Goal: Task Accomplishment & Management: Complete application form

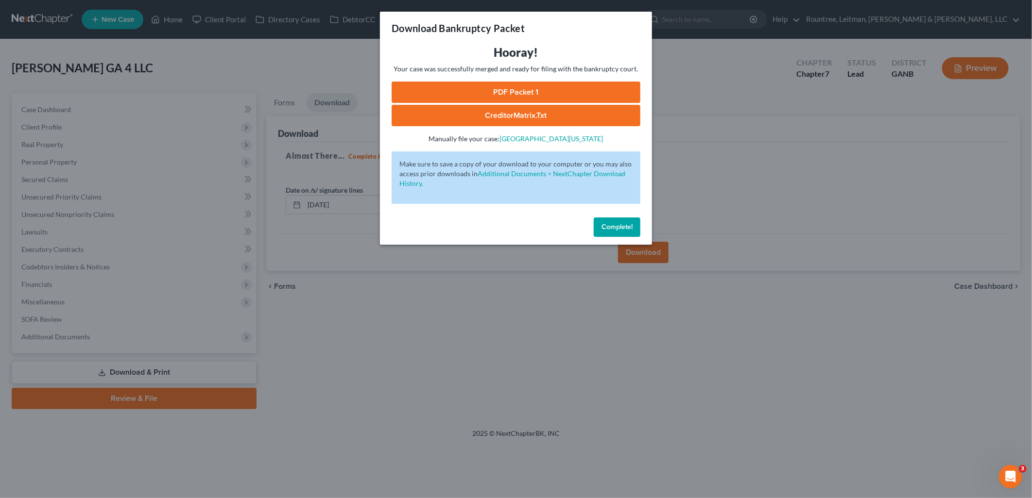
click at [288, 56] on div "Download Bankruptcy Packet Hooray! Your case was successfully merged and ready …" at bounding box center [516, 249] width 1032 height 498
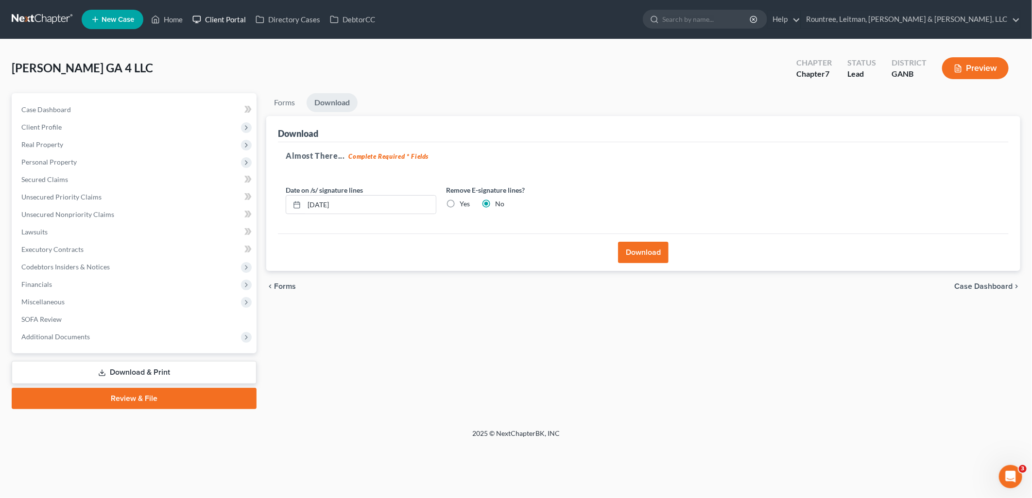
click at [229, 20] on link "Client Portal" at bounding box center [218, 19] width 63 height 17
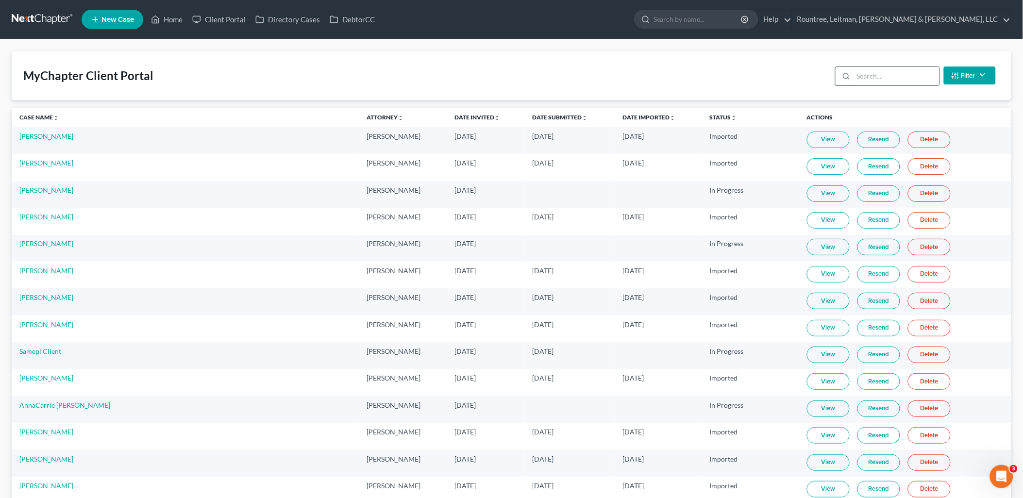
click at [908, 76] on input "search" at bounding box center [897, 76] width 86 height 18
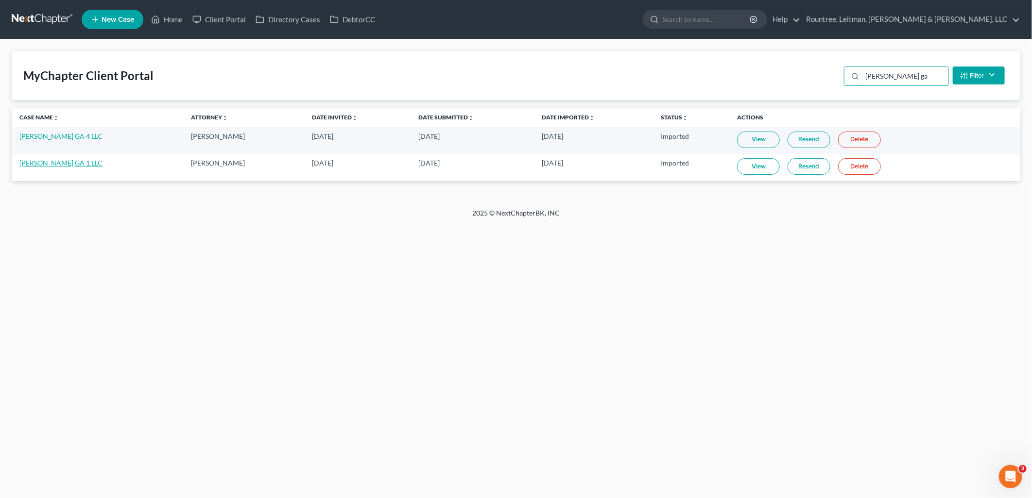
type input "sam ga"
click at [49, 162] on link "SAM GA 1 LLC" at bounding box center [60, 163] width 83 height 8
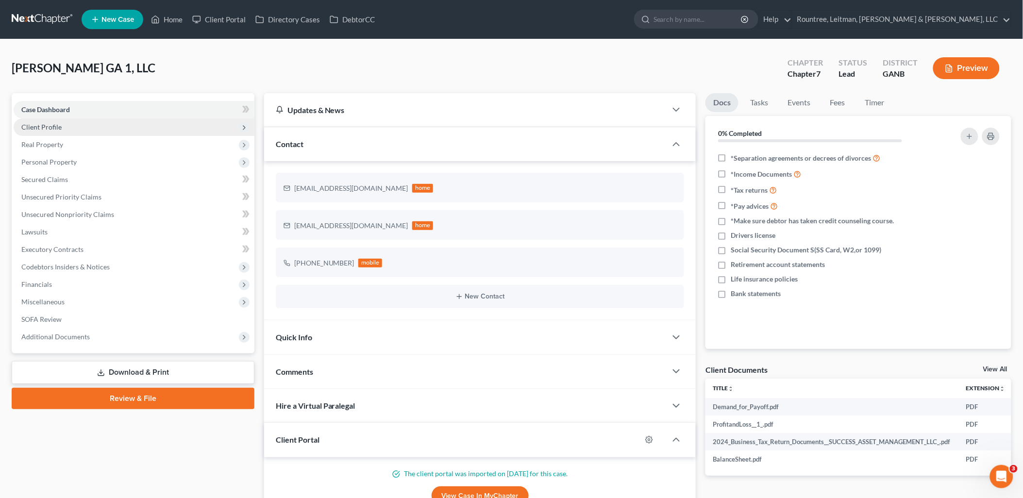
click at [69, 129] on span "Client Profile" at bounding box center [134, 127] width 241 height 17
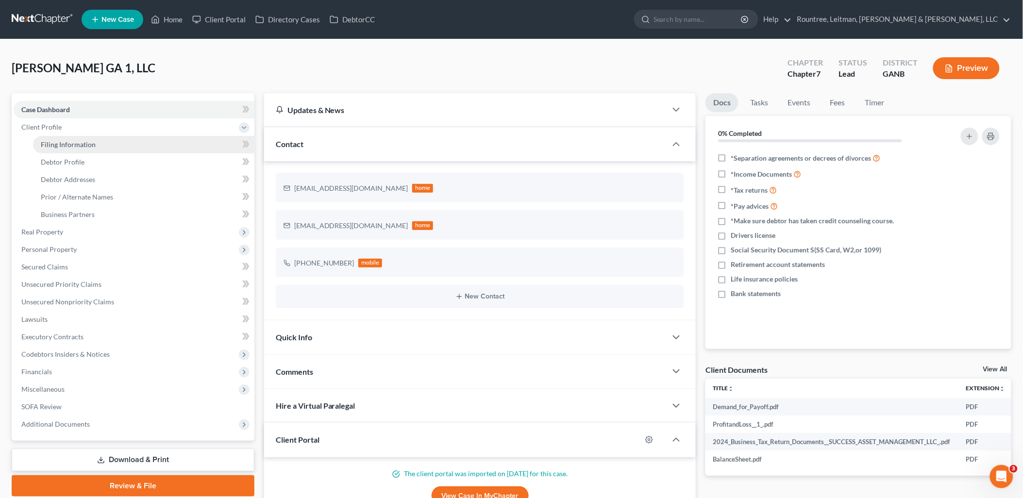
click at [67, 149] on link "Filing Information" at bounding box center [143, 144] width 221 height 17
select select "3"
select select "1"
select select "0"
select select "19"
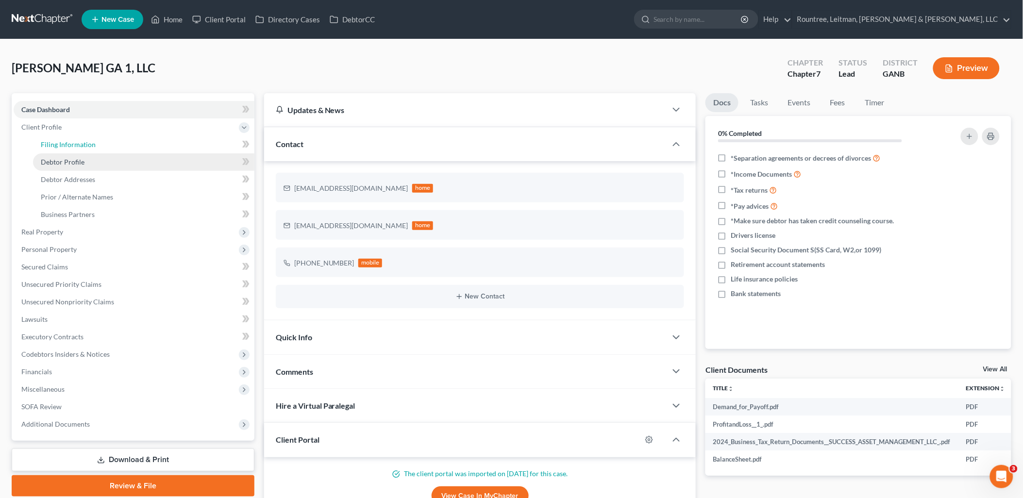
select select "3"
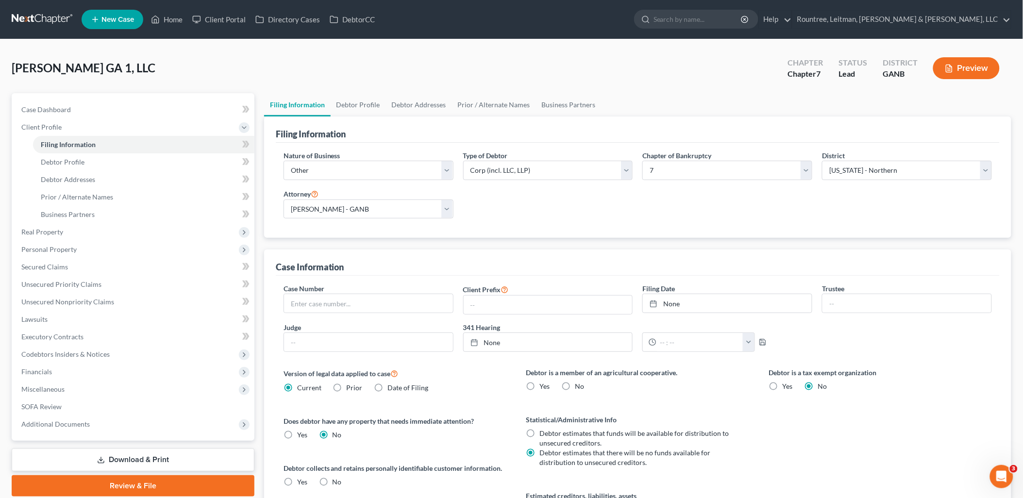
click at [576, 386] on label "No" at bounding box center [580, 387] width 9 height 10
click at [579, 386] on input "No" at bounding box center [582, 385] width 6 height 6
radio input "true"
click at [108, 161] on link "Debtor Profile" at bounding box center [143, 161] width 221 height 17
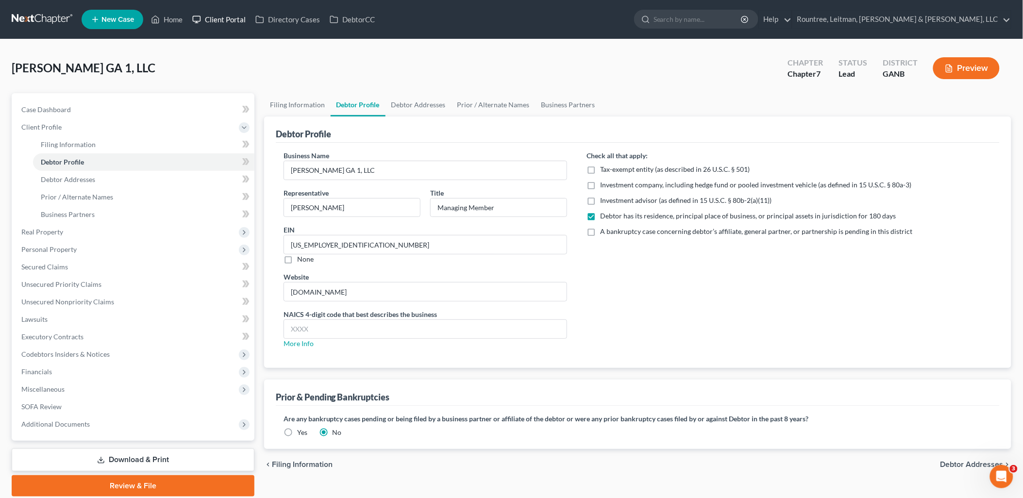
click at [221, 19] on link "Client Portal" at bounding box center [218, 19] width 63 height 17
click at [314, 329] on input "text" at bounding box center [425, 329] width 283 height 18
type input "5313"
click at [724, 309] on div "Check all that apply: Tax-exempt entity (as described in 26 U.S.C. § 501) Inves…" at bounding box center [789, 254] width 425 height 206
click at [113, 175] on link "Debtor Addresses" at bounding box center [143, 179] width 221 height 17
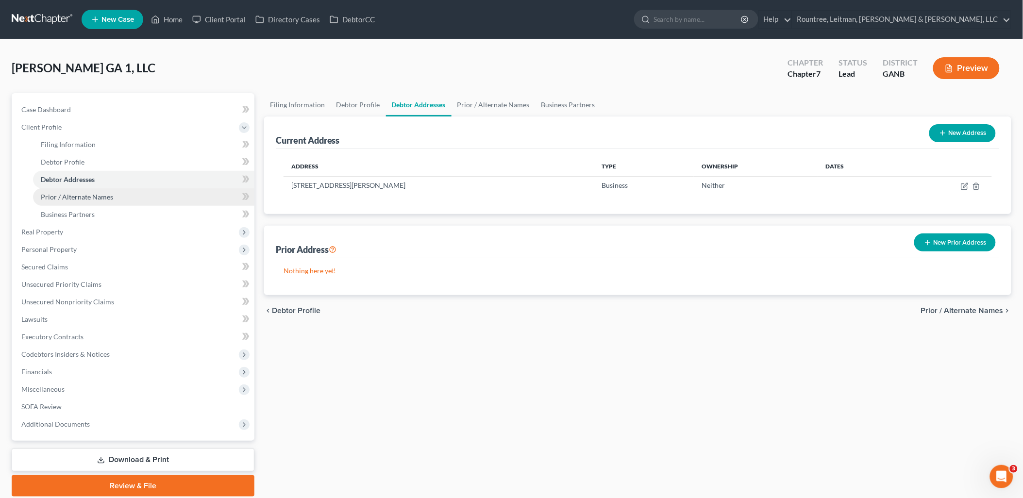
click at [112, 192] on link "Prior / Alternate Names" at bounding box center [143, 196] width 221 height 17
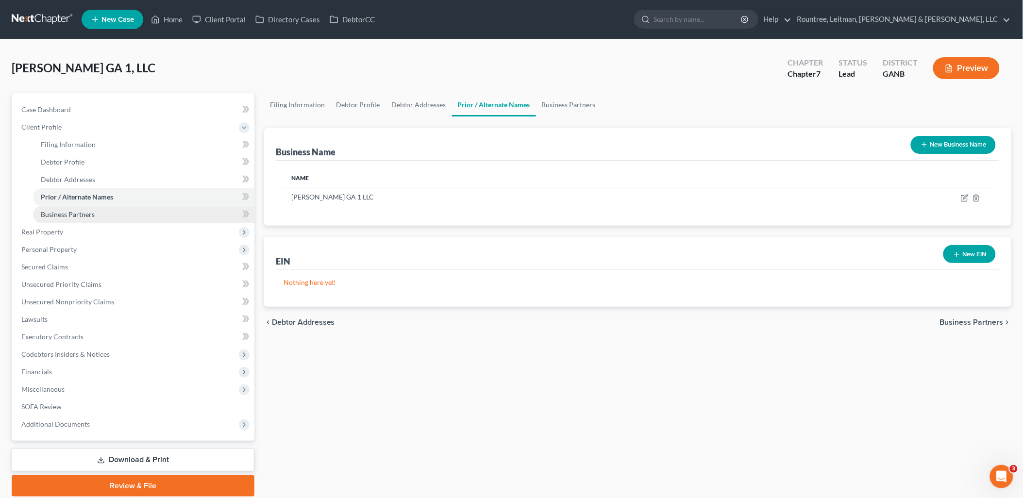
click at [107, 211] on link "Business Partners" at bounding box center [143, 214] width 221 height 17
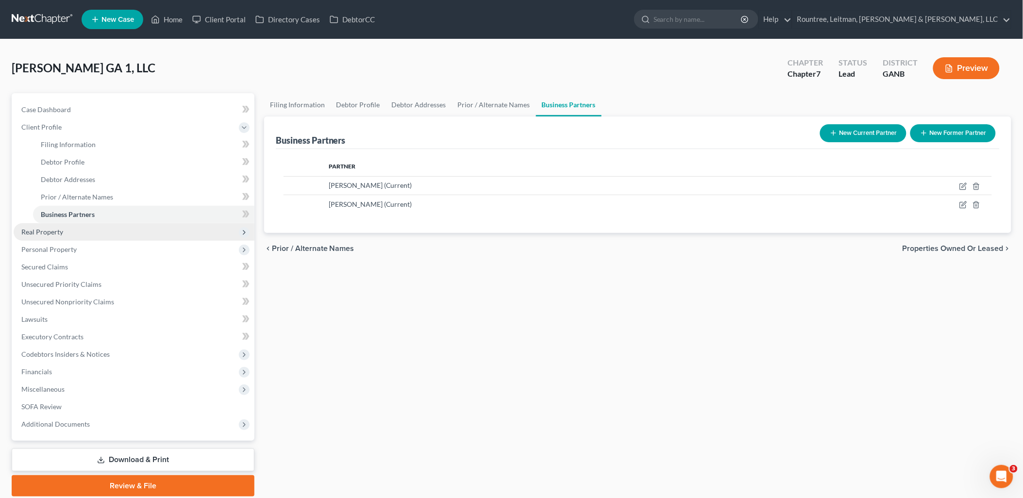
click at [94, 236] on span "Real Property" at bounding box center [134, 231] width 241 height 17
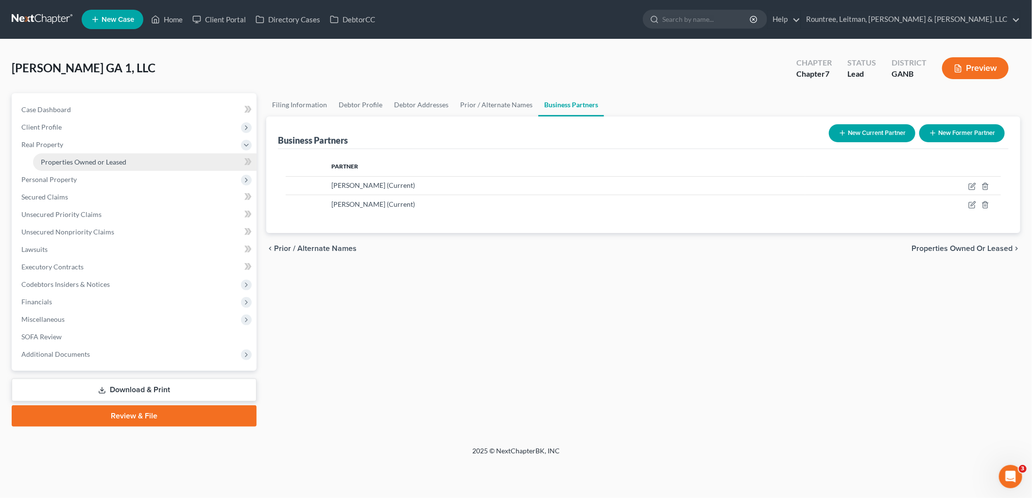
click at [89, 166] on link "Properties Owned or Leased" at bounding box center [144, 161] width 223 height 17
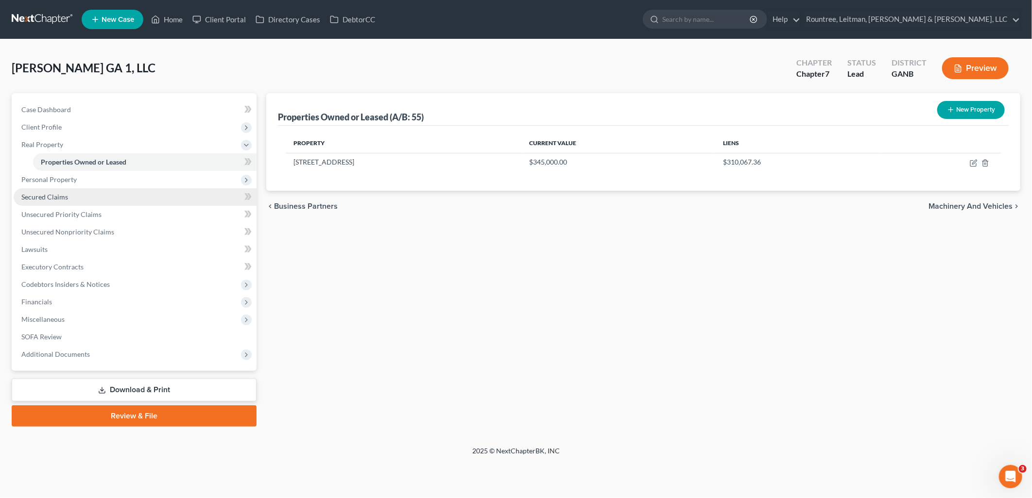
click at [85, 194] on link "Secured Claims" at bounding box center [135, 196] width 243 height 17
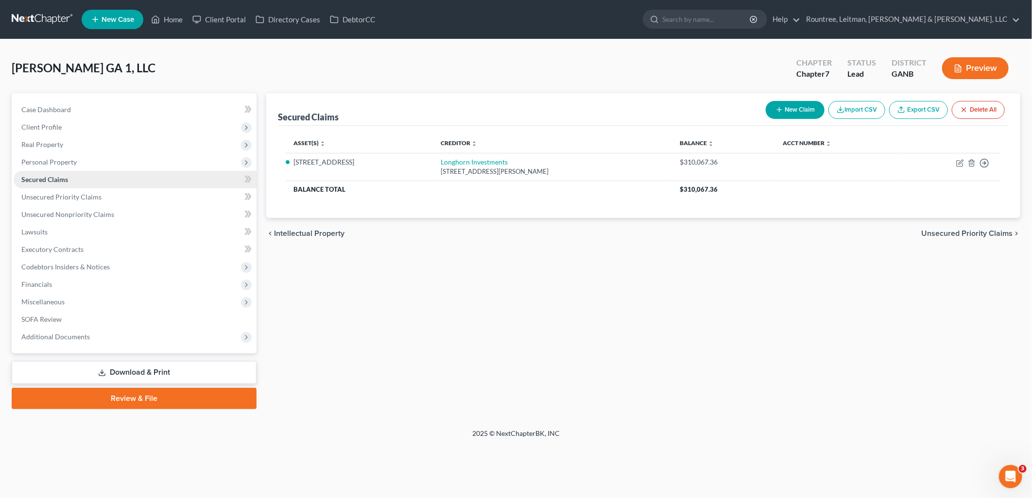
click at [85, 179] on link "Secured Claims" at bounding box center [135, 179] width 243 height 17
click at [84, 163] on span "Personal Property" at bounding box center [135, 161] width 243 height 17
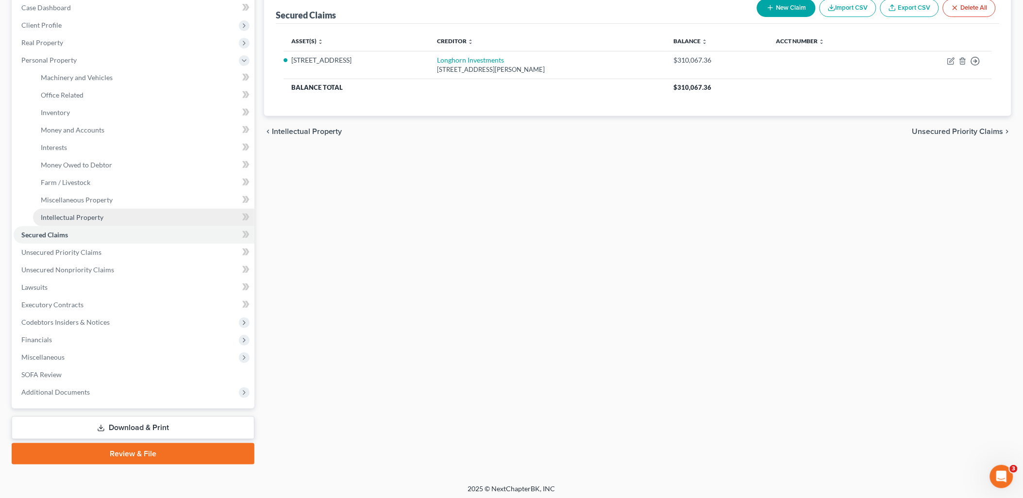
scroll to position [104, 0]
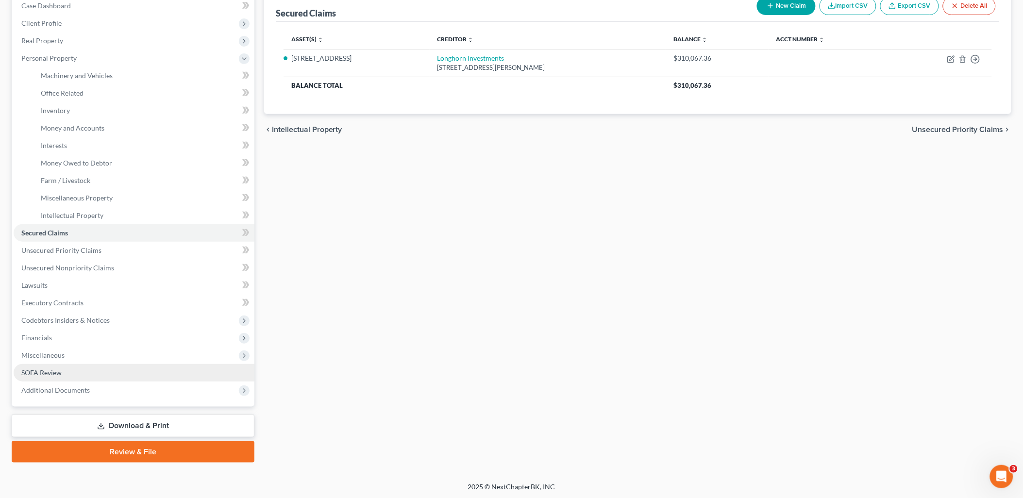
click at [103, 371] on link "SOFA Review" at bounding box center [134, 372] width 241 height 17
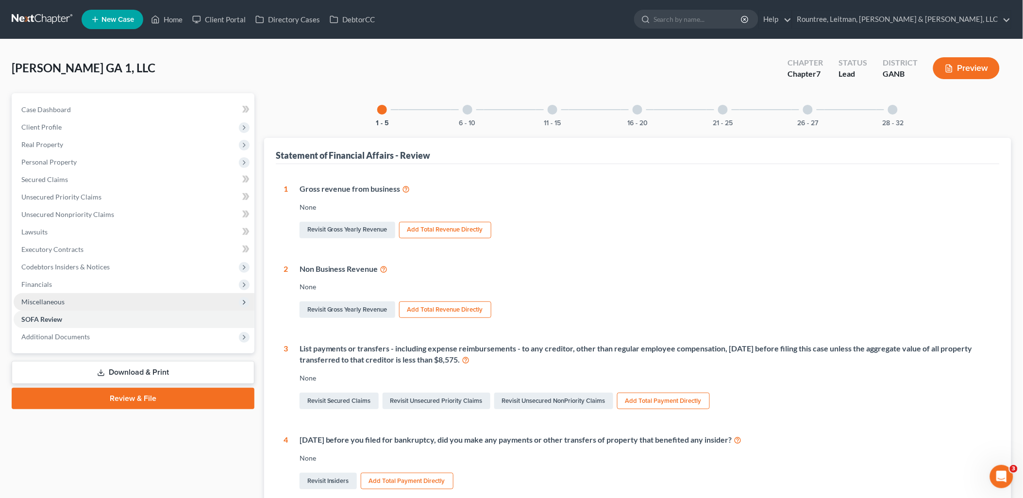
click at [81, 303] on span "Miscellaneous" at bounding box center [134, 301] width 241 height 17
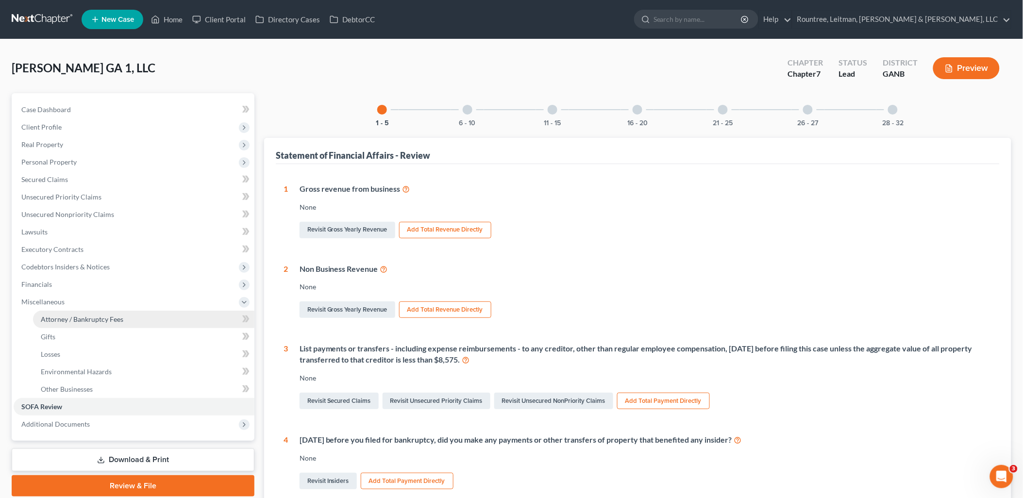
click at [84, 317] on span "Attorney / Bankruptcy Fees" at bounding box center [82, 319] width 83 height 8
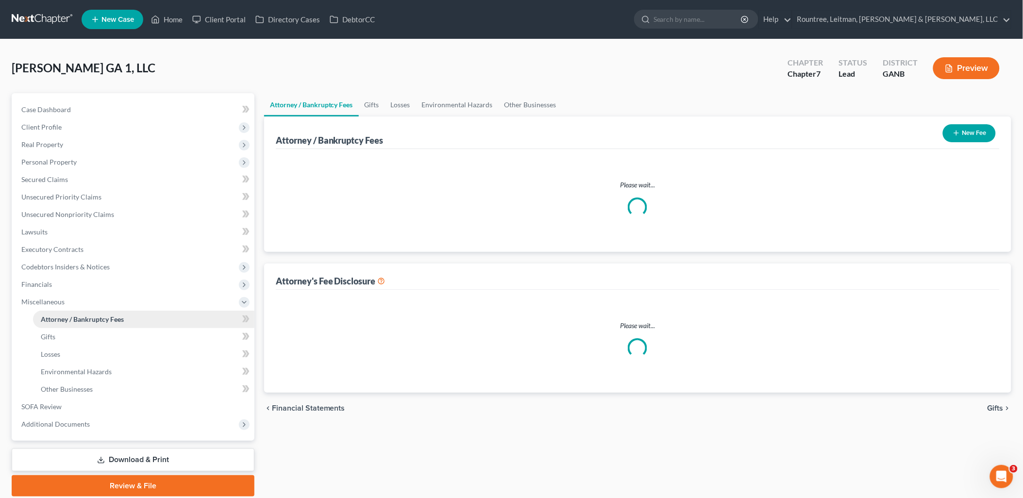
select select "4"
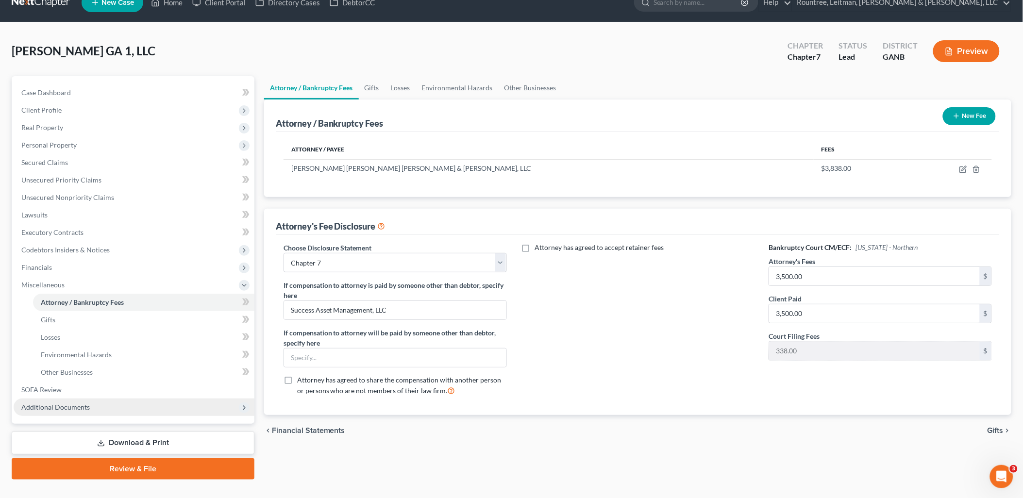
scroll to position [34, 0]
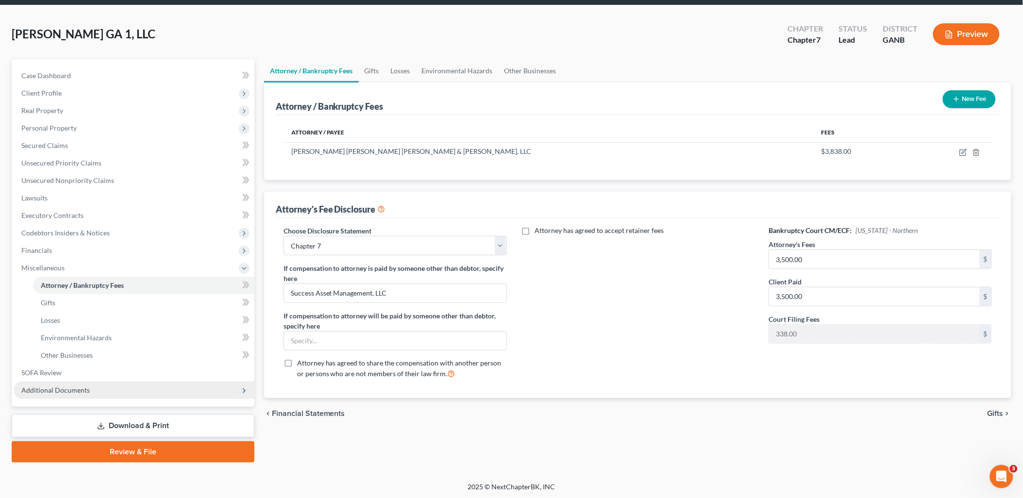
click at [112, 394] on span "Additional Documents" at bounding box center [134, 390] width 241 height 17
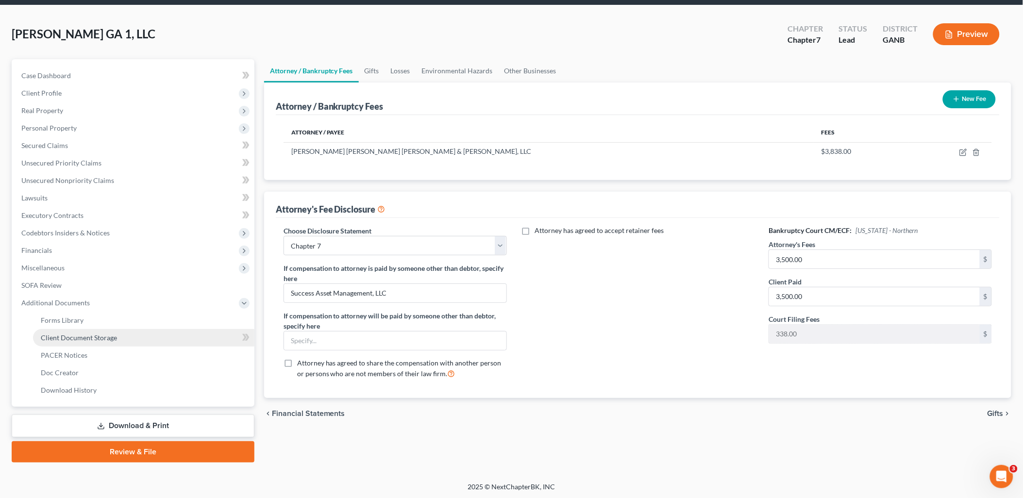
click at [120, 337] on link "Client Document Storage" at bounding box center [143, 337] width 221 height 17
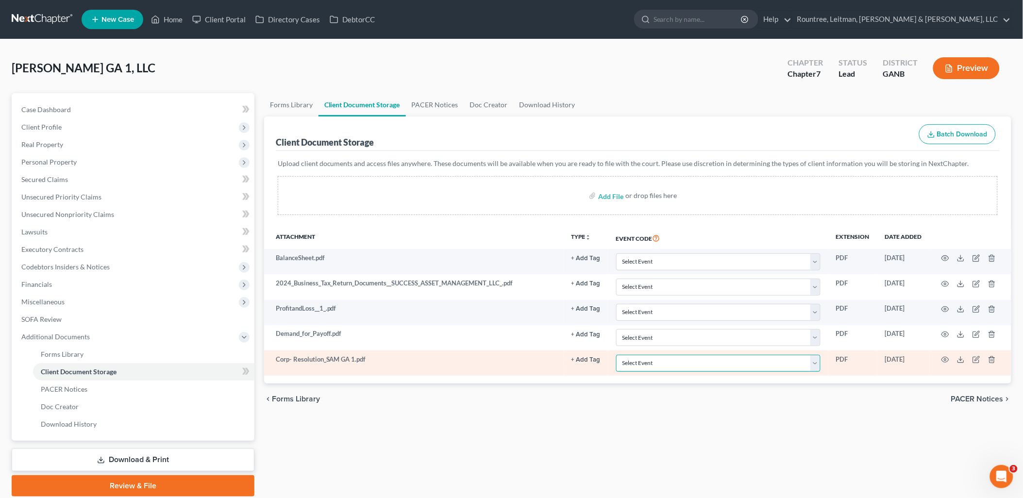
click at [668, 369] on select "Select Event 01 - Chapter 13 Plan - Initial Plan 02-Application to Pay Filing F…" at bounding box center [718, 363] width 204 height 17
select select "22"
click at [616, 355] on select "Select Event 01 - Chapter 13 Plan - Initial Plan 02-Application to Pay Filing F…" at bounding box center [718, 363] width 204 height 17
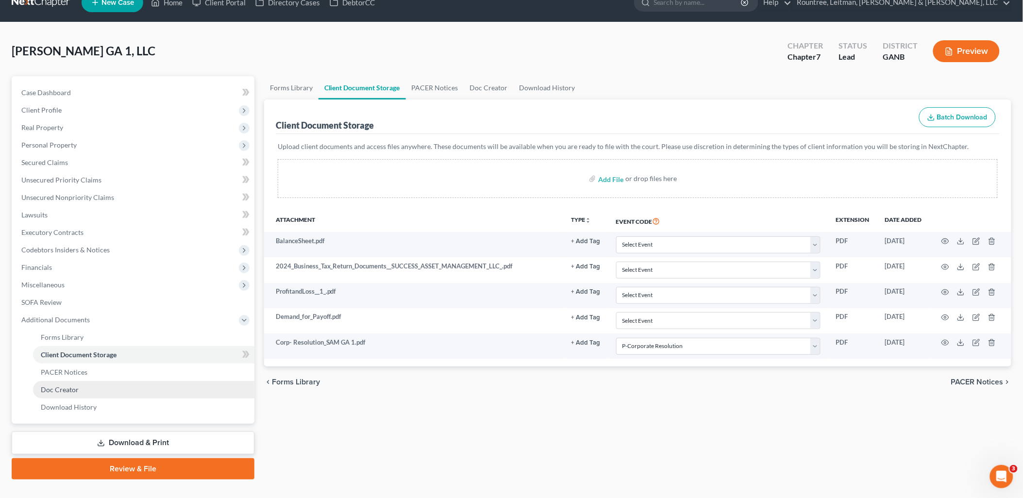
scroll to position [34, 0]
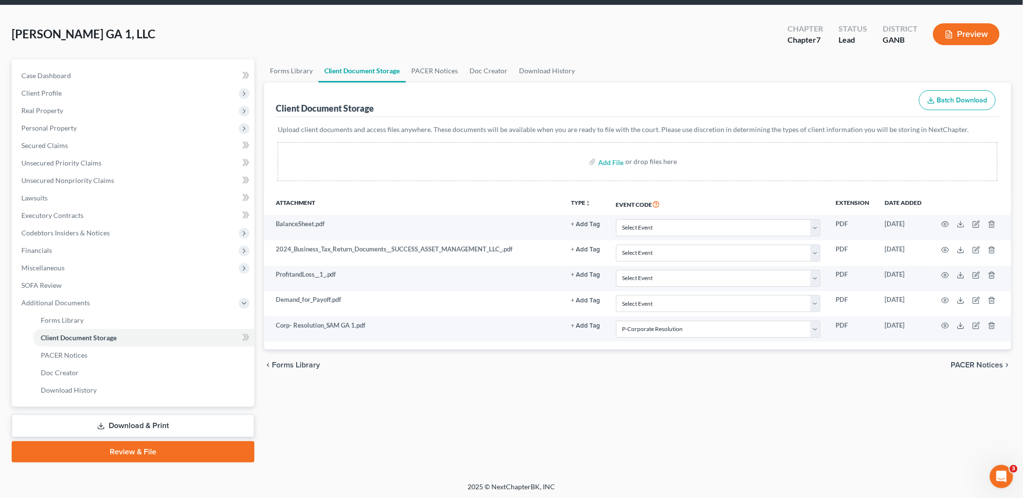
drag, startPoint x: 127, startPoint y: 447, endPoint x: 475, endPoint y: 277, distance: 386.7
click at [127, 447] on link "Review & File" at bounding box center [133, 452] width 243 height 21
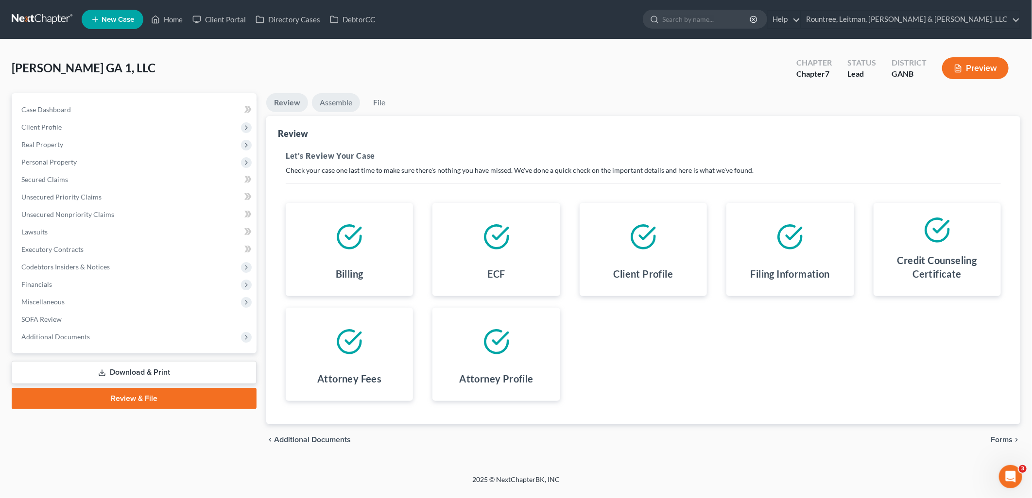
click at [325, 95] on link "Assemble" at bounding box center [336, 102] width 48 height 19
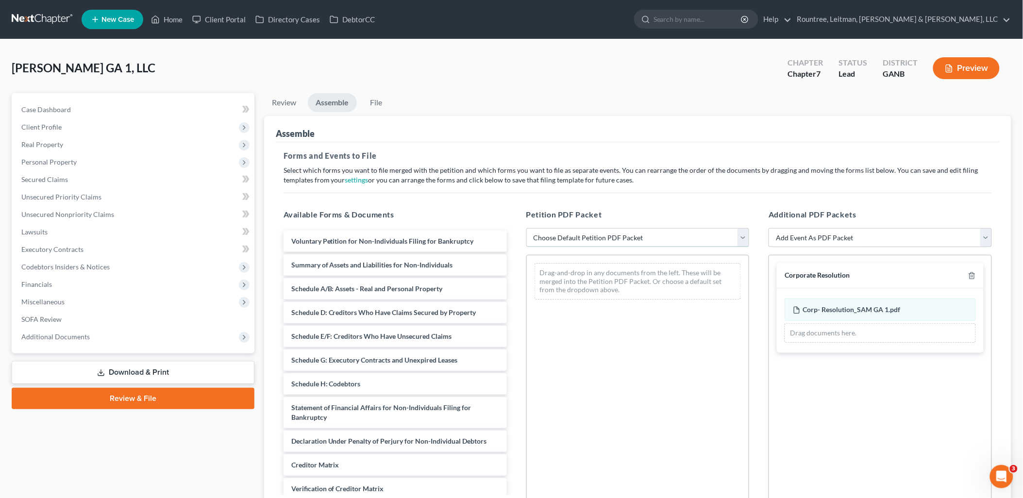
click at [634, 240] on select "Choose Default Petition PDF Packet Complete Bankruptcy Petition (all forms and …" at bounding box center [638, 237] width 223 height 19
click at [527, 228] on select "Choose Default Petition PDF Packet Complete Bankruptcy Petition (all forms and …" at bounding box center [638, 237] width 223 height 19
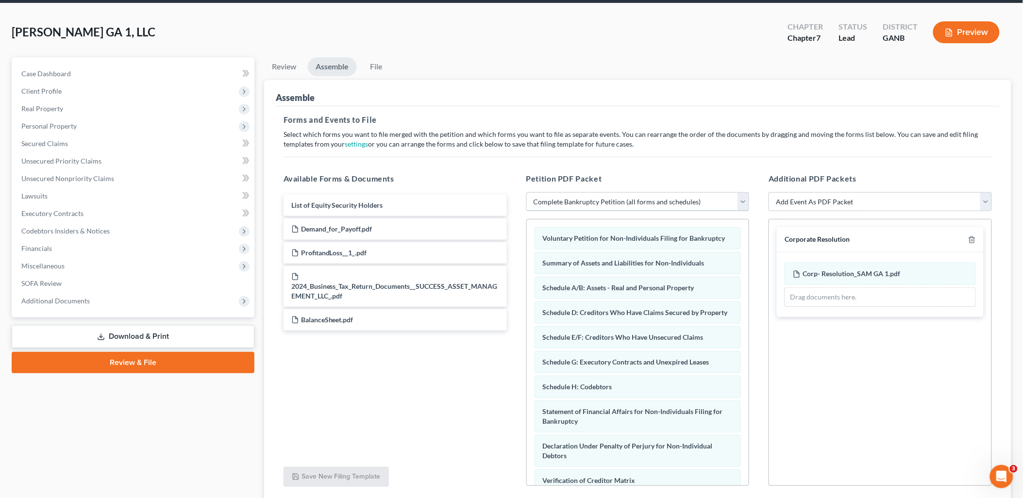
scroll to position [111, 0]
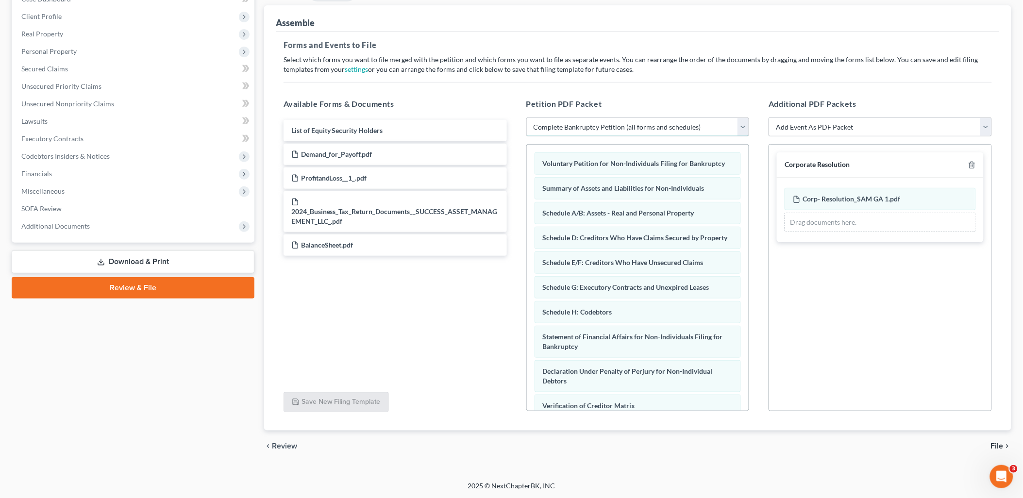
click at [668, 127] on select "Choose Default Petition PDF Packet Complete Bankruptcy Petition (all forms and …" at bounding box center [638, 127] width 223 height 19
select select "2"
click at [527, 118] on select "Choose Default Petition PDF Packet Complete Bankruptcy Petition (all forms and …" at bounding box center [638, 127] width 223 height 19
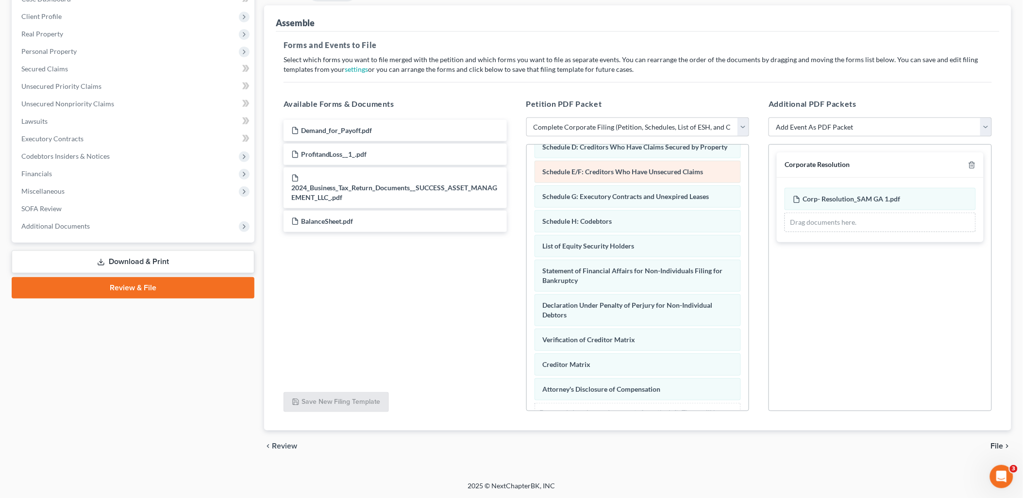
scroll to position [138, 0]
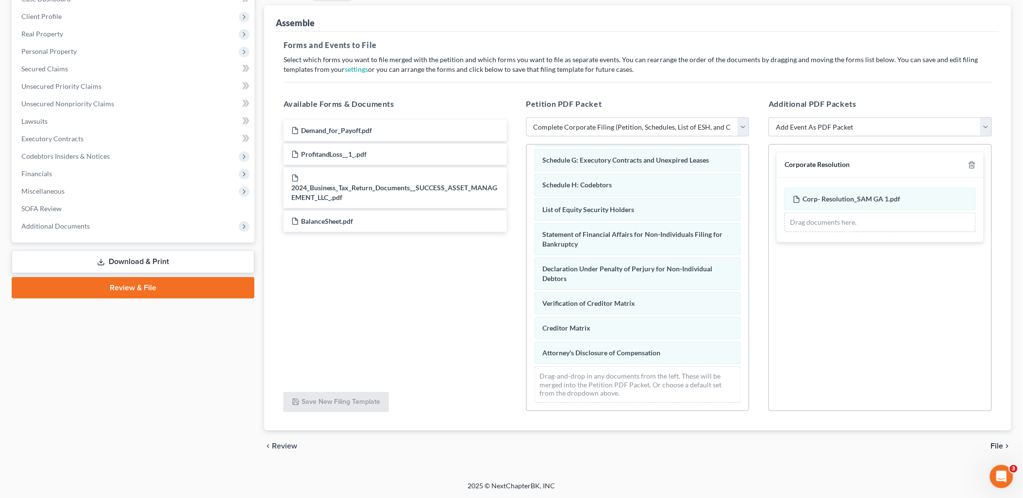
click at [994, 446] on span "File" at bounding box center [997, 446] width 13 height 8
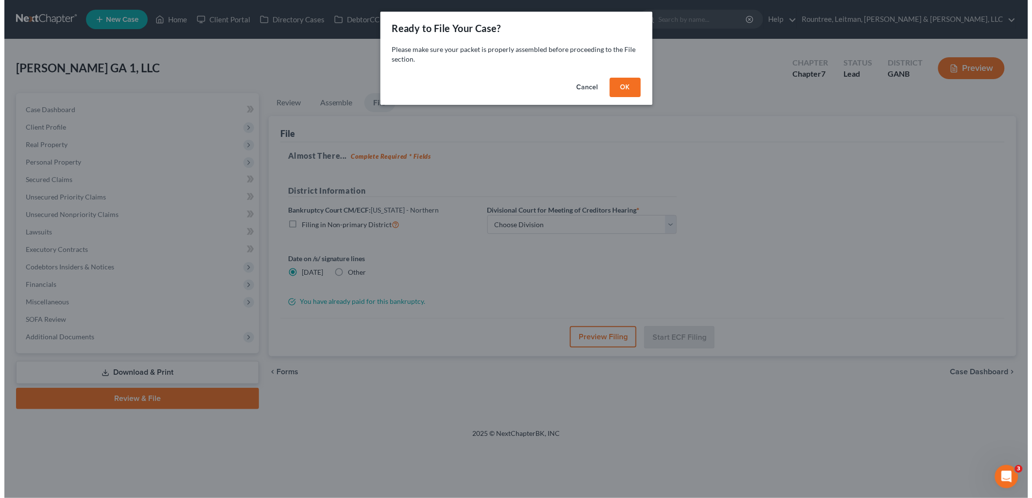
scroll to position [0, 0]
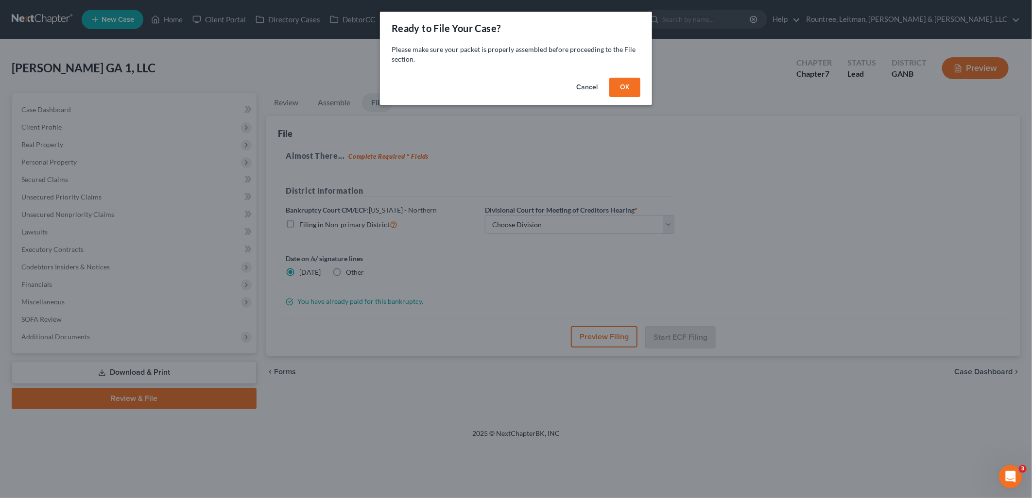
click at [630, 86] on button "OK" at bounding box center [624, 87] width 31 height 19
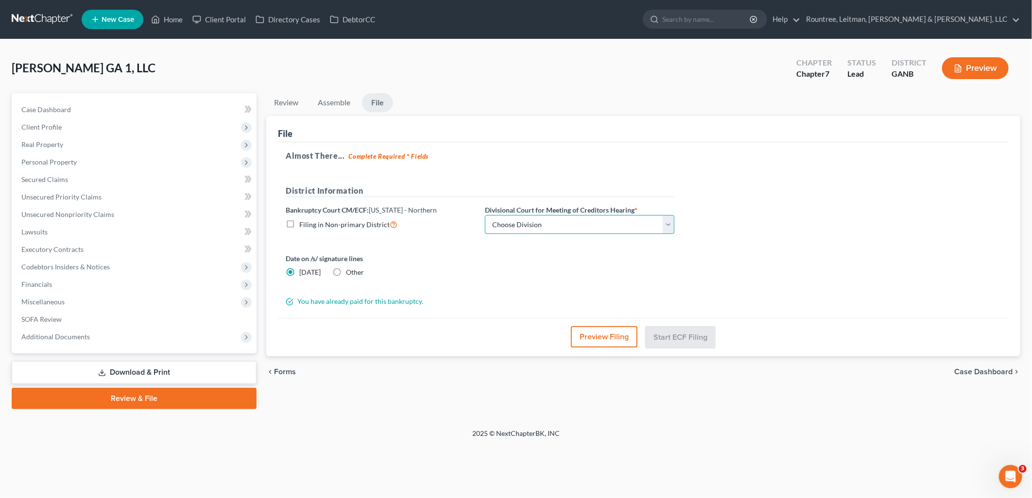
click at [554, 220] on select "Choose Division [GEOGRAPHIC_DATA] [GEOGRAPHIC_DATA] [GEOGRAPHIC_DATA] [GEOGRAPH…" at bounding box center [579, 224] width 189 height 19
select select "0"
click at [485, 215] on select "Choose Division [GEOGRAPHIC_DATA] [GEOGRAPHIC_DATA] [GEOGRAPHIC_DATA] [GEOGRAPH…" at bounding box center [579, 224] width 189 height 19
click at [611, 341] on button "Preview Filing" at bounding box center [604, 336] width 67 height 21
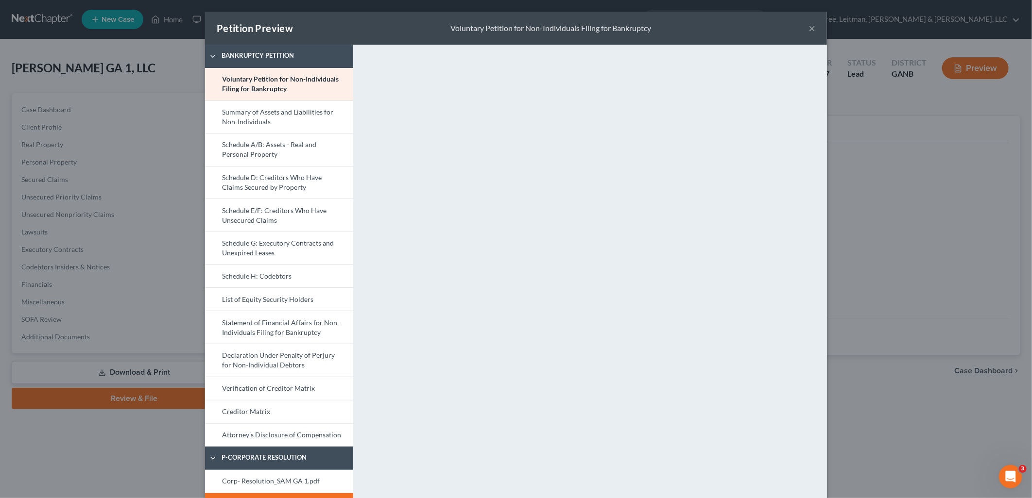
click at [123, 124] on div "Petition Preview Voluntary Petition for Non-Individuals Filing for Bankruptcy ×…" at bounding box center [516, 249] width 1032 height 498
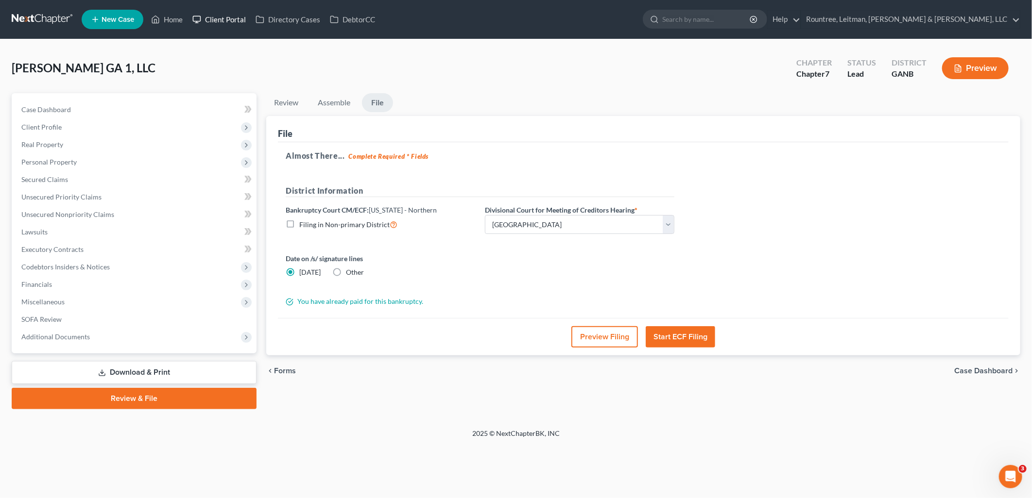
click at [217, 20] on link "Client Portal" at bounding box center [218, 19] width 63 height 17
click at [620, 331] on button "Preview Filing" at bounding box center [604, 336] width 67 height 21
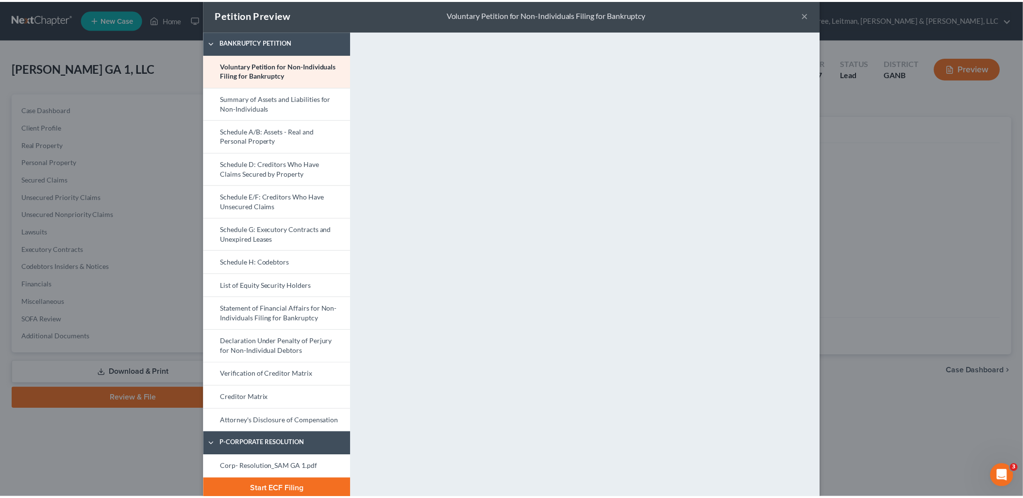
scroll to position [27, 0]
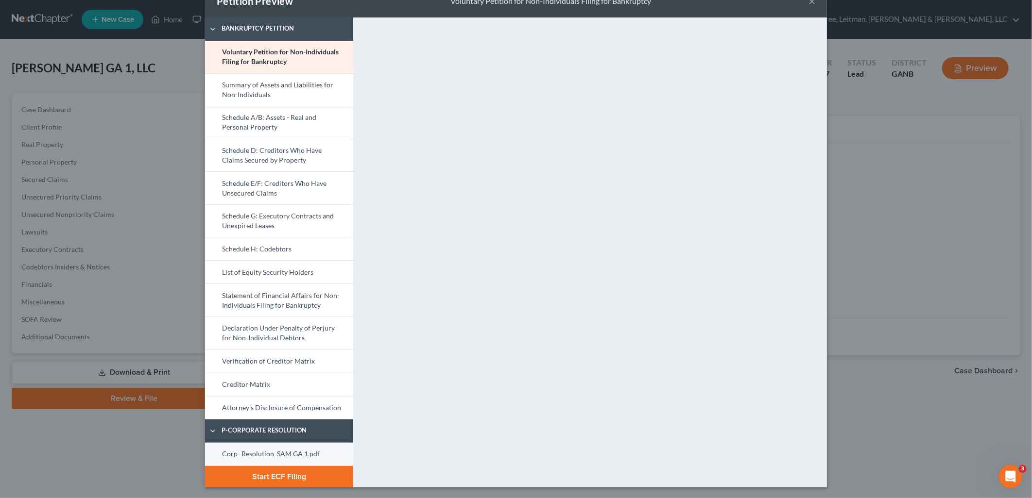
click at [261, 451] on link "Corp- Resolution_SAM GA 1.pdf" at bounding box center [279, 454] width 148 height 23
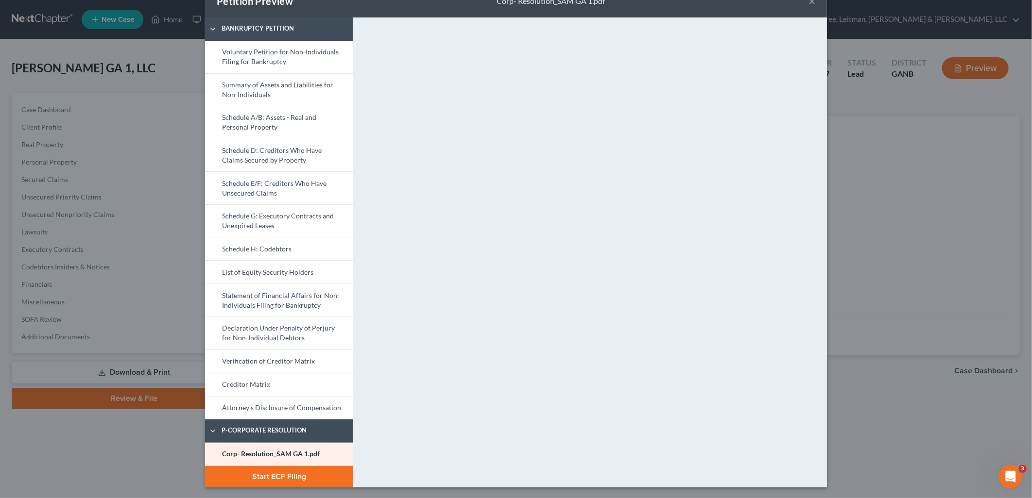
click at [877, 237] on div "Petition Preview Corp- Resolution_SAM GA 1.pdf × Bankruptcy Petition Voluntary …" at bounding box center [516, 249] width 1032 height 498
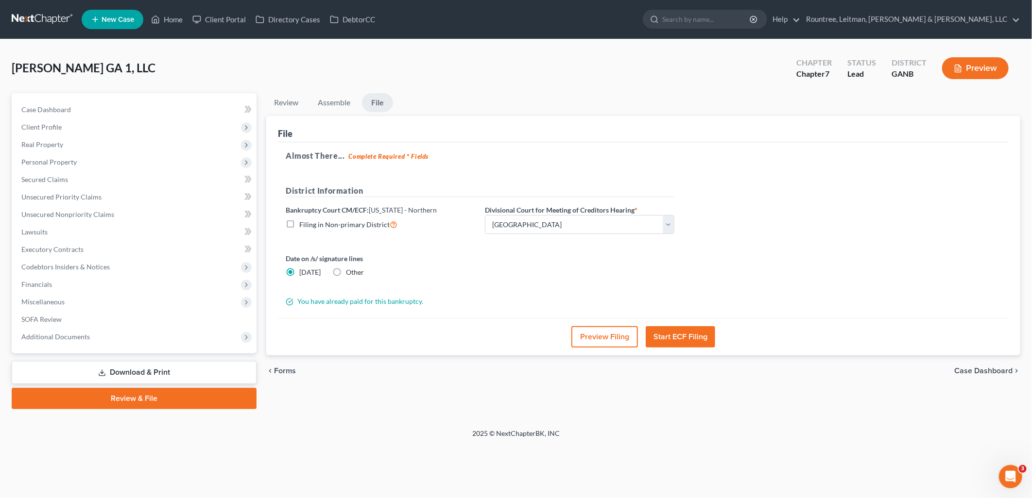
drag, startPoint x: 692, startPoint y: 338, endPoint x: 568, endPoint y: 520, distance: 220.0
click at [568, 498] on html "Home New Case Client Portal Directory Cases DebtorCC Rountree, Leitman, Klein &…" at bounding box center [516, 249] width 1032 height 498
click at [674, 338] on button "Start ECF Filing" at bounding box center [680, 336] width 69 height 21
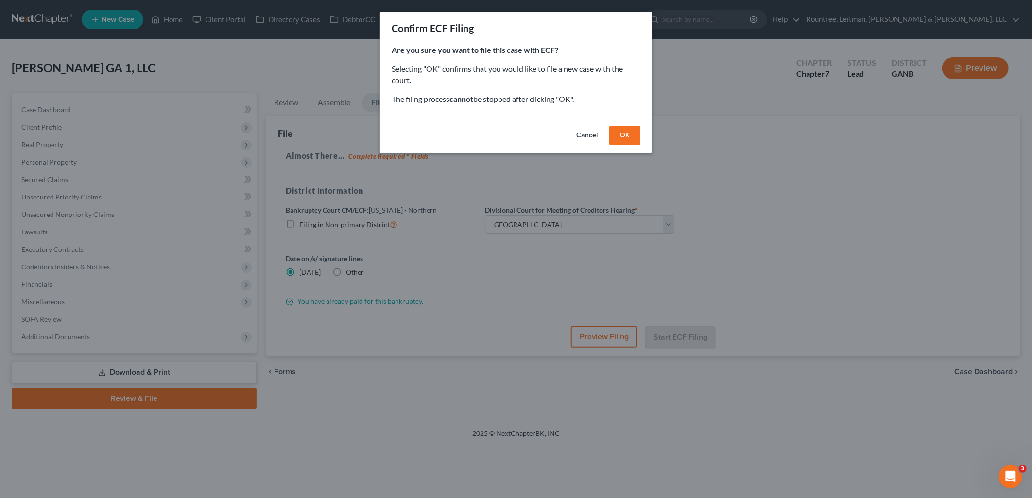
click at [637, 133] on button "OK" at bounding box center [624, 135] width 31 height 19
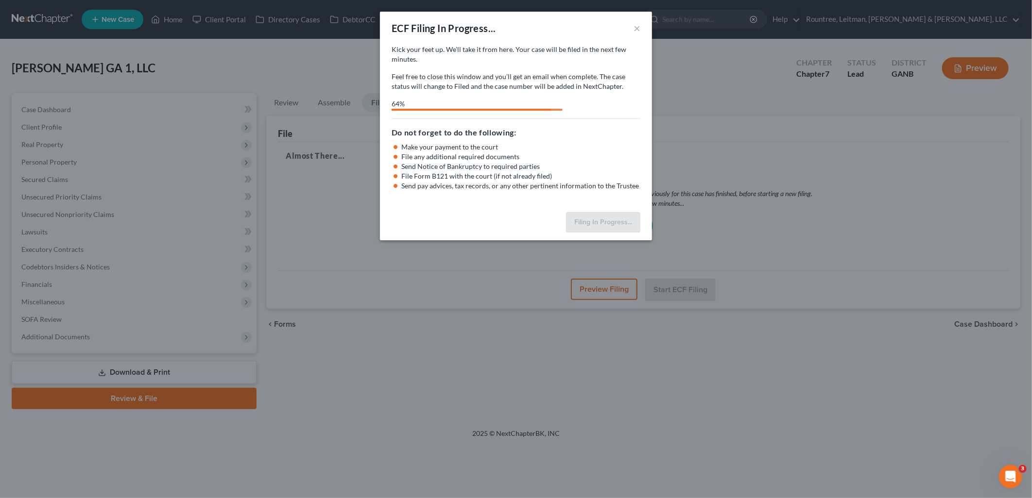
select select "0"
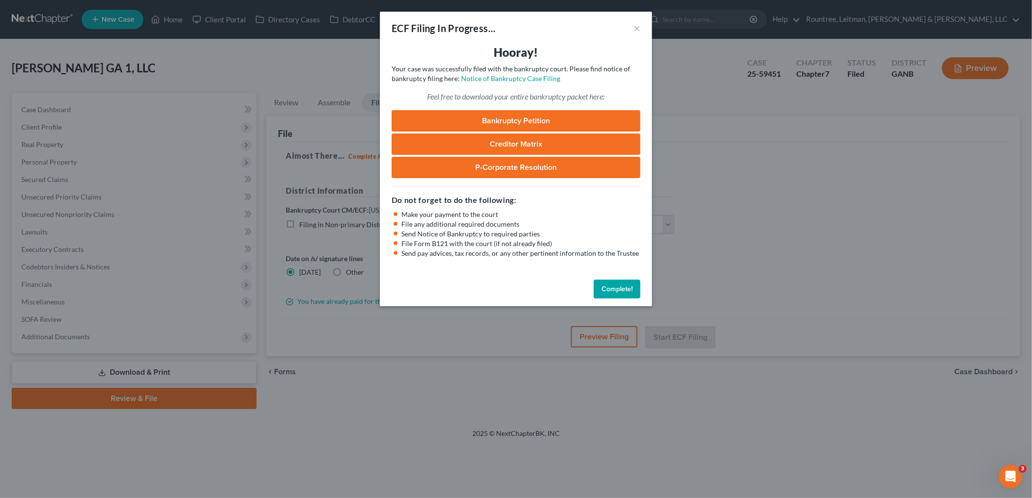
click at [288, 85] on div "ECF Filing In Progress... × Hooray! Your case was successfully filed with the b…" at bounding box center [516, 249] width 1032 height 498
click at [608, 288] on button "Complete!" at bounding box center [617, 289] width 47 height 19
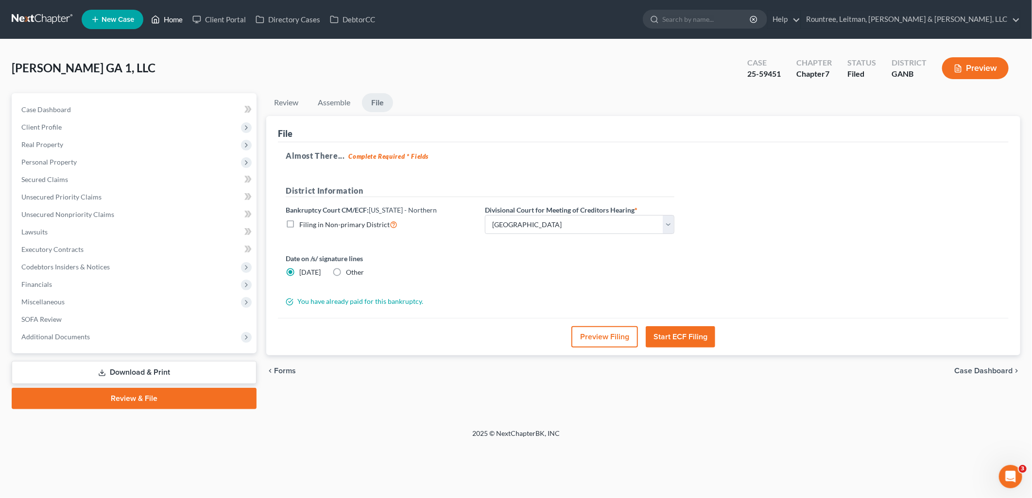
click at [186, 17] on link "Home" at bounding box center [166, 19] width 41 height 17
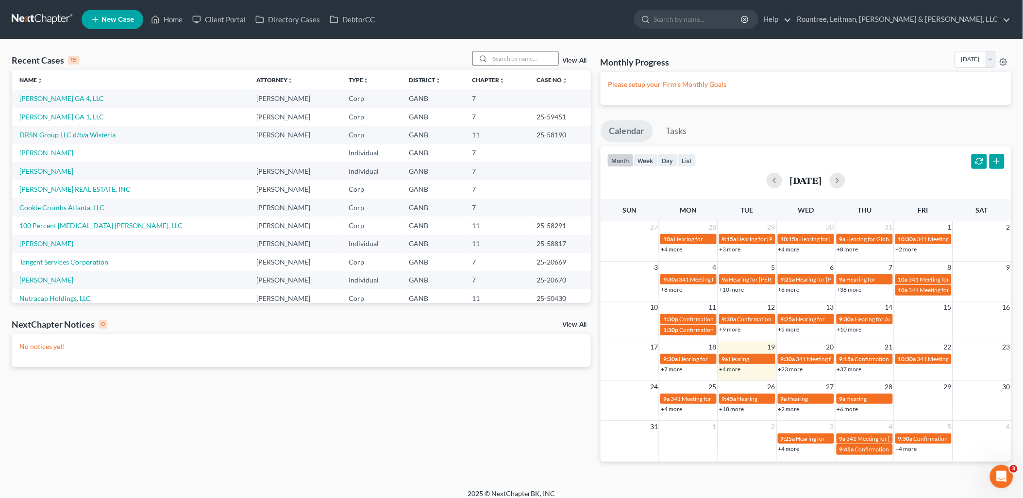
click at [499, 64] on input "search" at bounding box center [525, 58] width 68 height 14
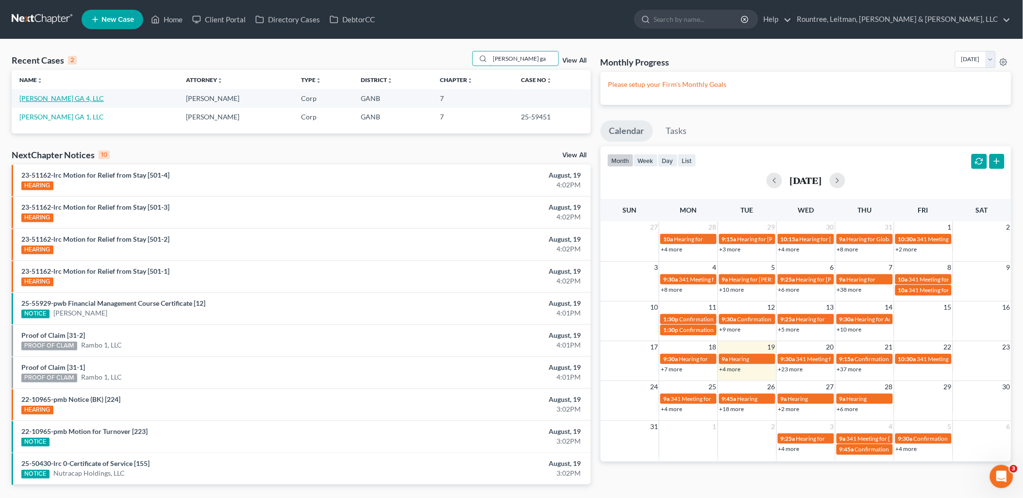
type input "sam ga"
click at [57, 99] on link "[PERSON_NAME] GA 4, LLC" at bounding box center [61, 98] width 85 height 8
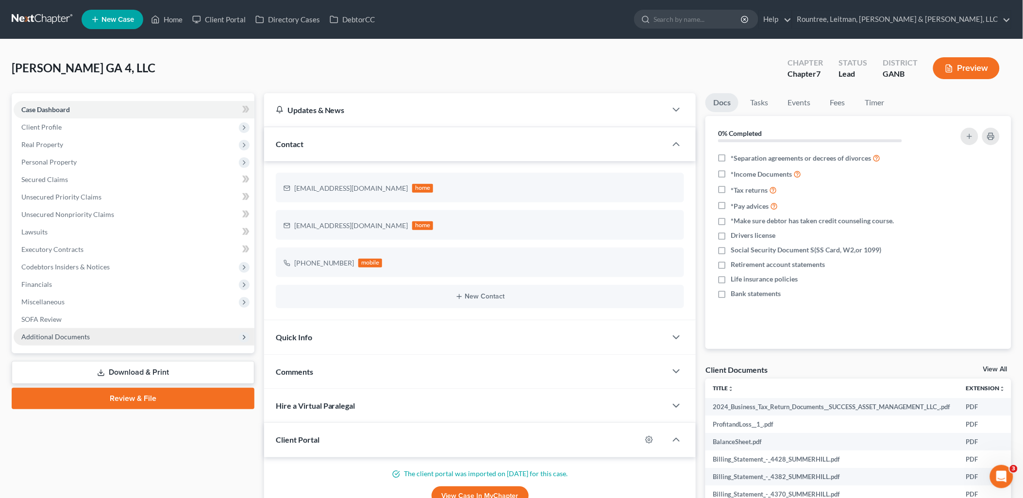
click at [96, 337] on span "Additional Documents" at bounding box center [134, 336] width 241 height 17
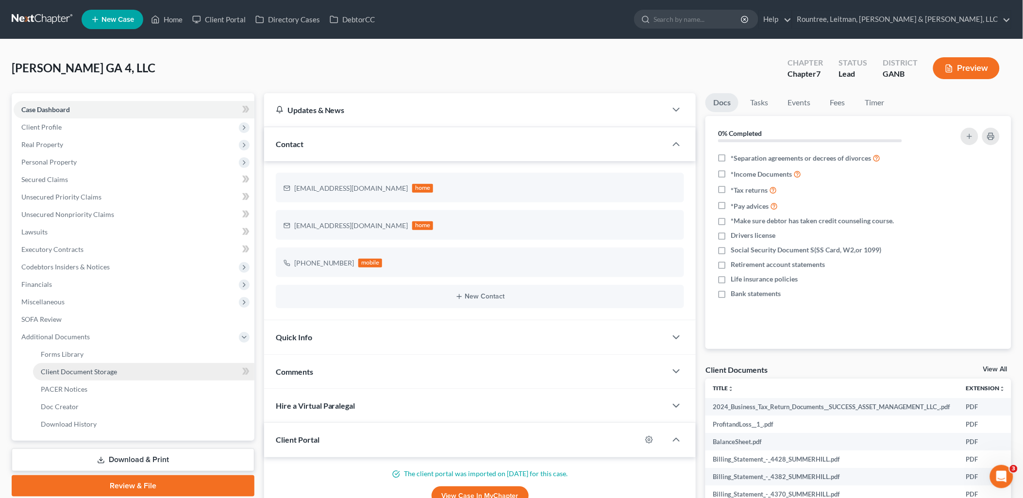
click at [100, 368] on span "Client Document Storage" at bounding box center [79, 372] width 76 height 8
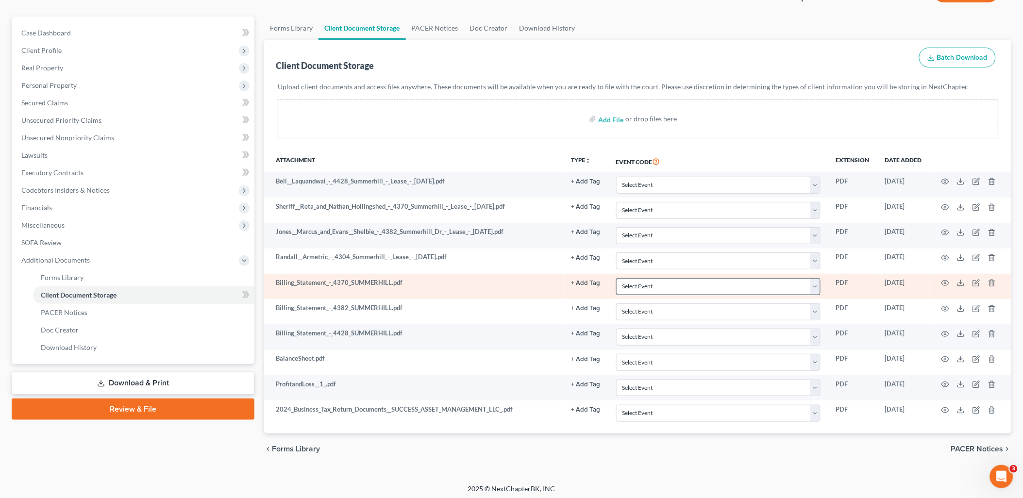
scroll to position [81, 0]
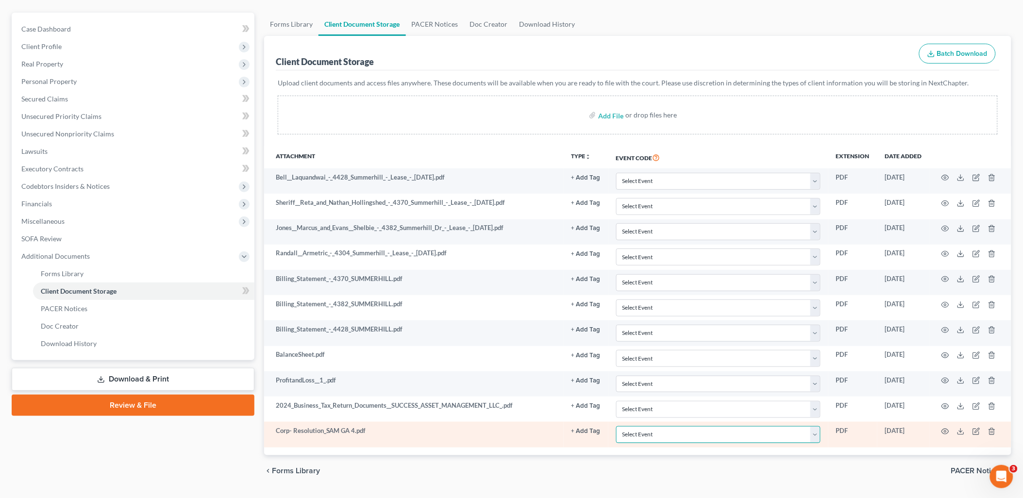
click at [752, 434] on select "Select Event 01 - Chapter 13 Plan - Initial Plan 02-Application to Pay Filing F…" at bounding box center [718, 434] width 204 height 17
select select "22"
click at [616, 427] on select "Select Event 01 - Chapter 13 Plan - Initial Plan 02-Application to Pay Filing F…" at bounding box center [718, 434] width 204 height 17
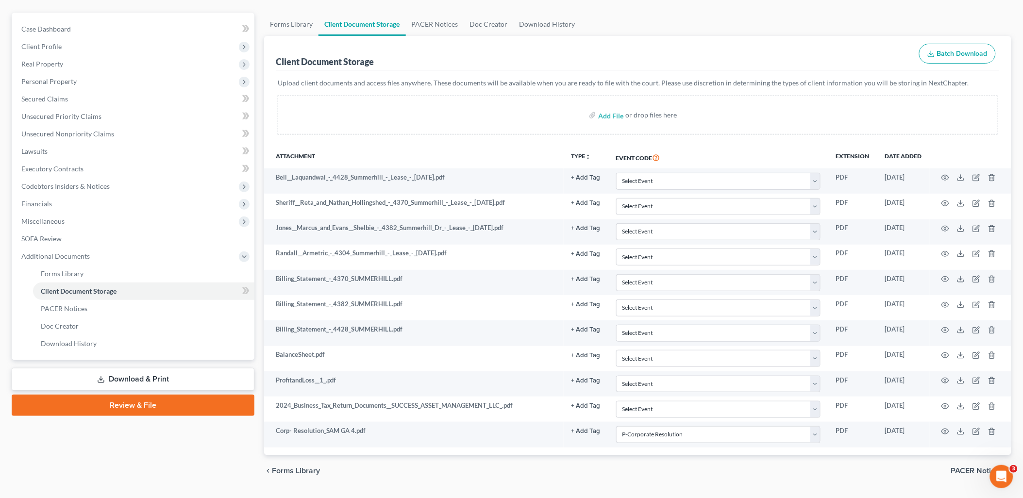
click at [154, 400] on link "Review & File" at bounding box center [133, 405] width 243 height 21
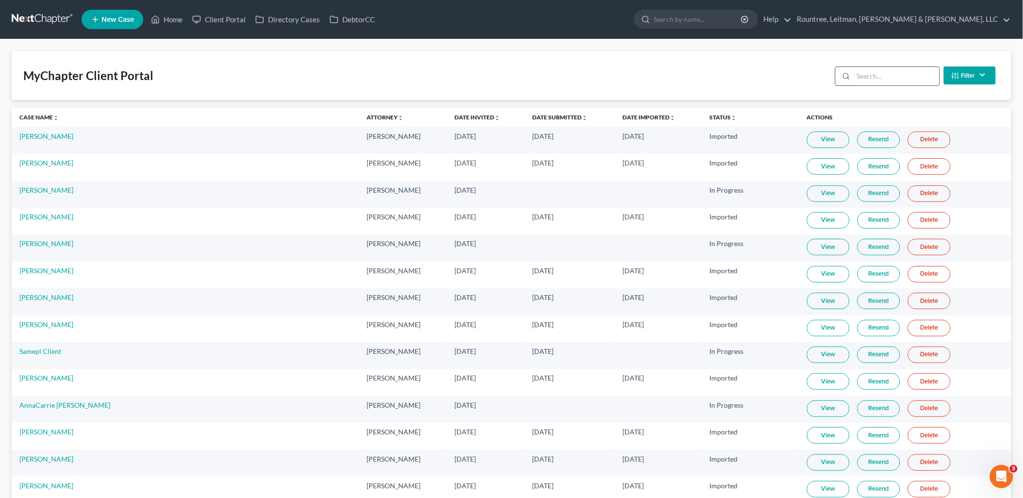
click at [893, 72] on input "search" at bounding box center [897, 76] width 86 height 18
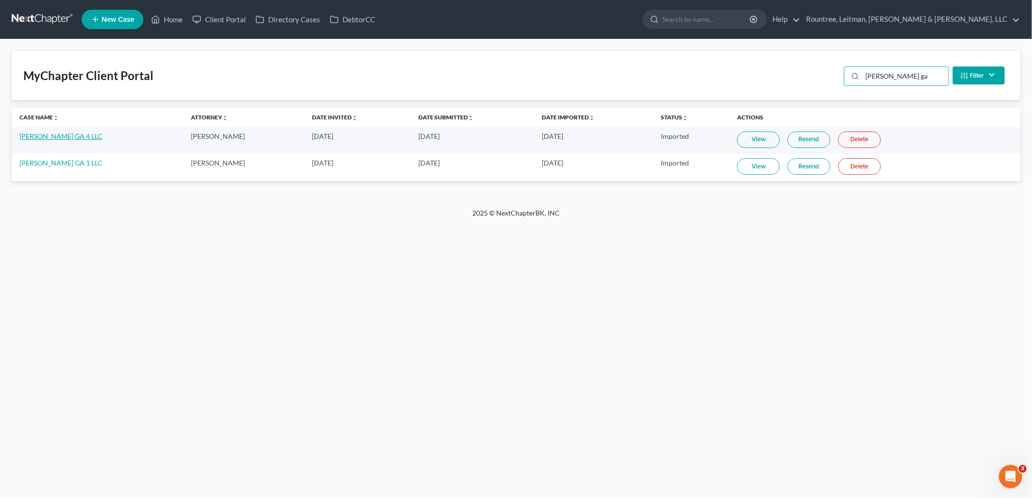
type input "sam ga"
click at [46, 137] on link "SAM GA 4 LLC" at bounding box center [60, 136] width 83 height 8
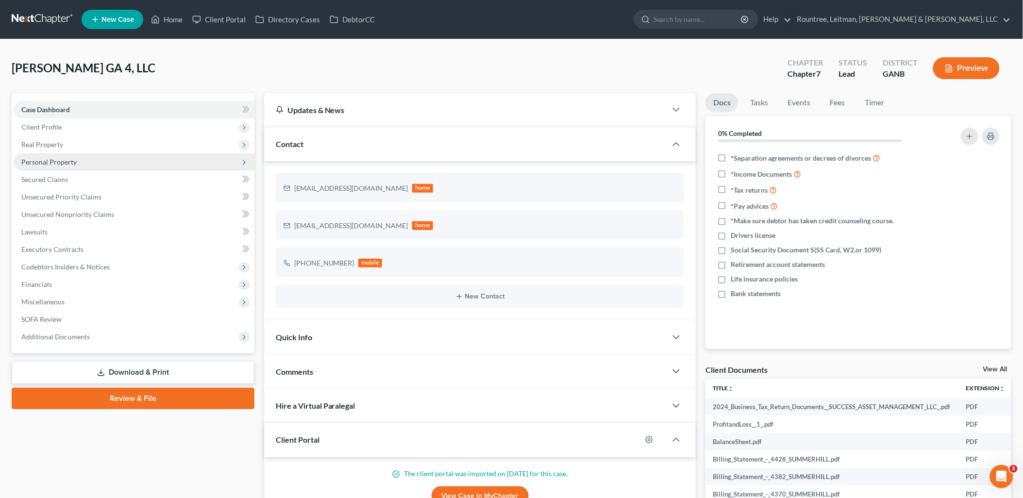
click at [103, 155] on span "Personal Property" at bounding box center [134, 161] width 241 height 17
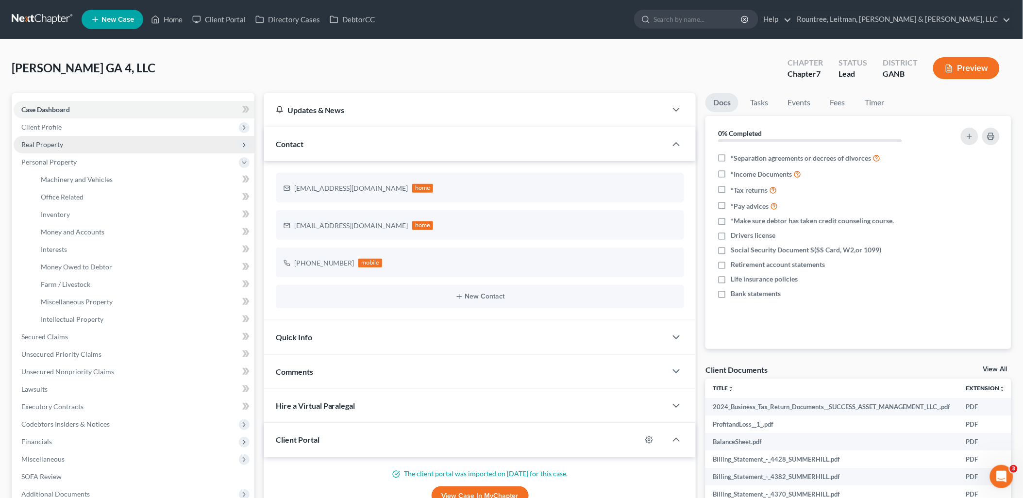
click at [99, 144] on span "Real Property" at bounding box center [134, 144] width 241 height 17
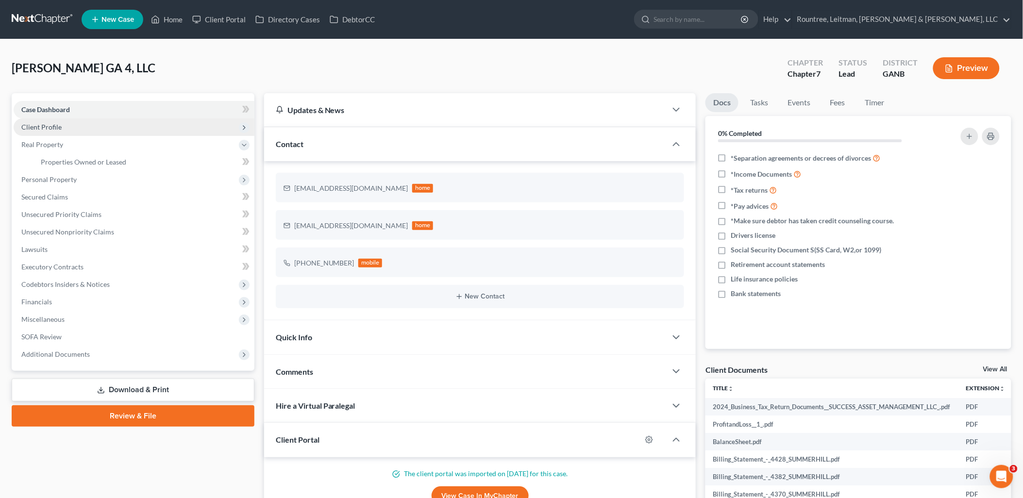
click at [95, 132] on span "Client Profile" at bounding box center [134, 127] width 241 height 17
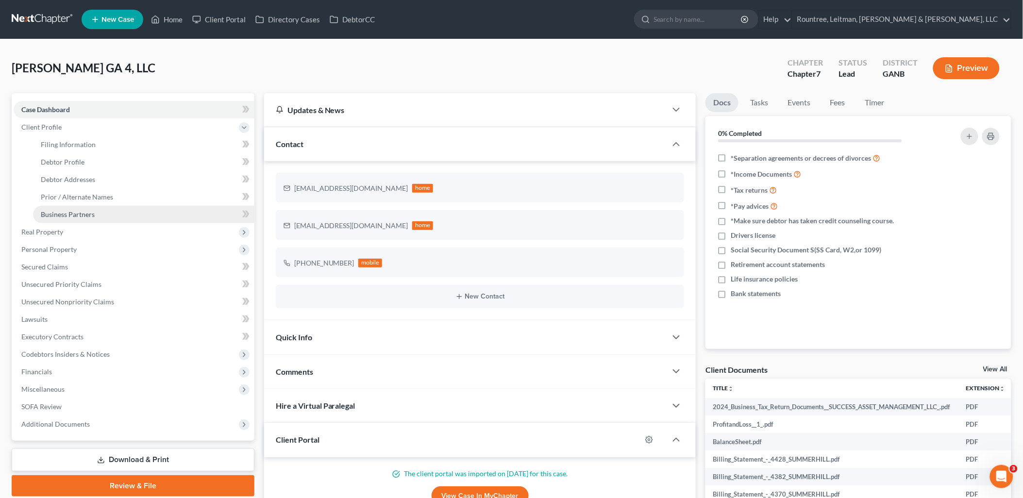
click at [86, 211] on span "Business Partners" at bounding box center [68, 214] width 54 height 8
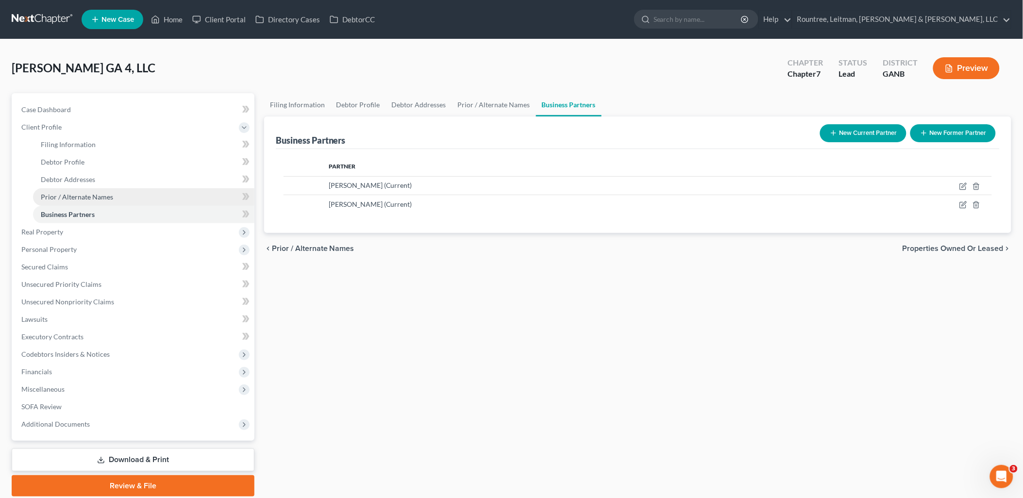
click at [90, 191] on link "Prior / Alternate Names" at bounding box center [143, 196] width 221 height 17
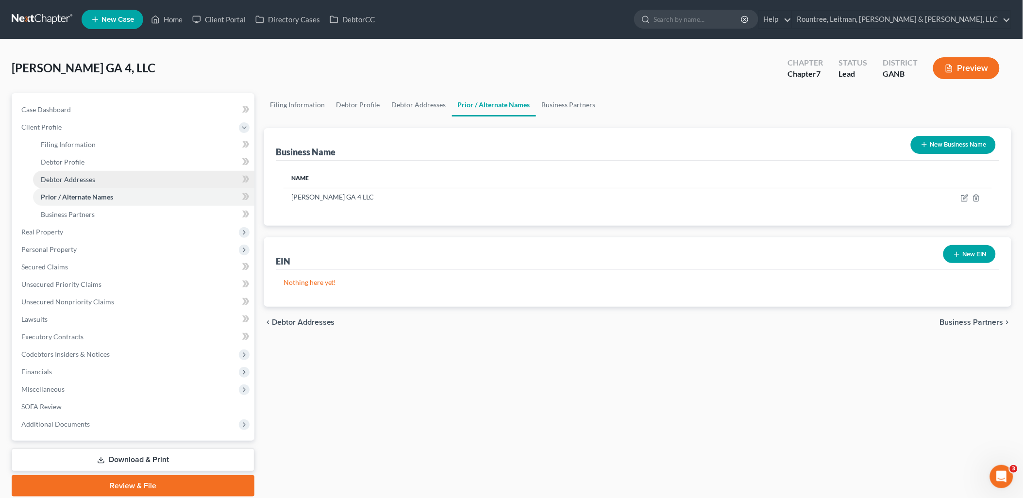
click at [88, 172] on link "Debtor Addresses" at bounding box center [143, 179] width 221 height 17
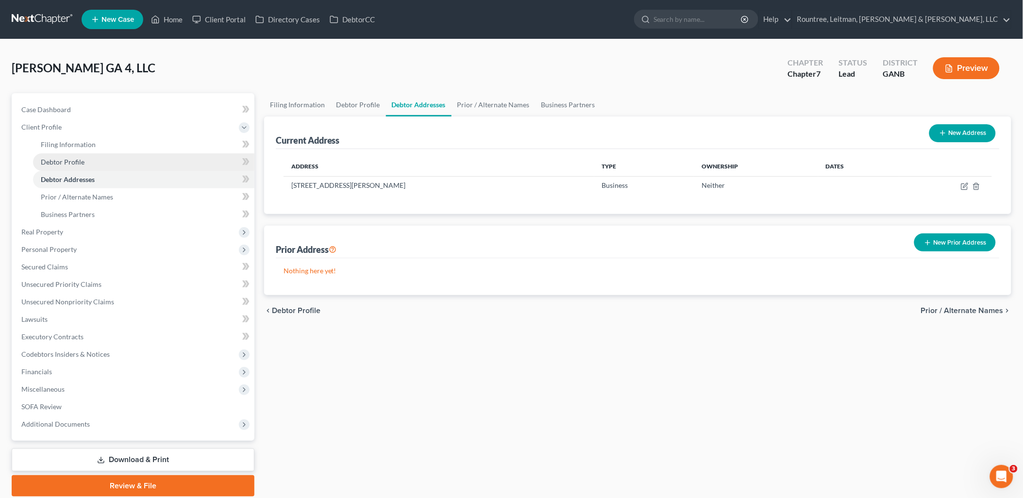
click at [85, 160] on link "Debtor Profile" at bounding box center [143, 161] width 221 height 17
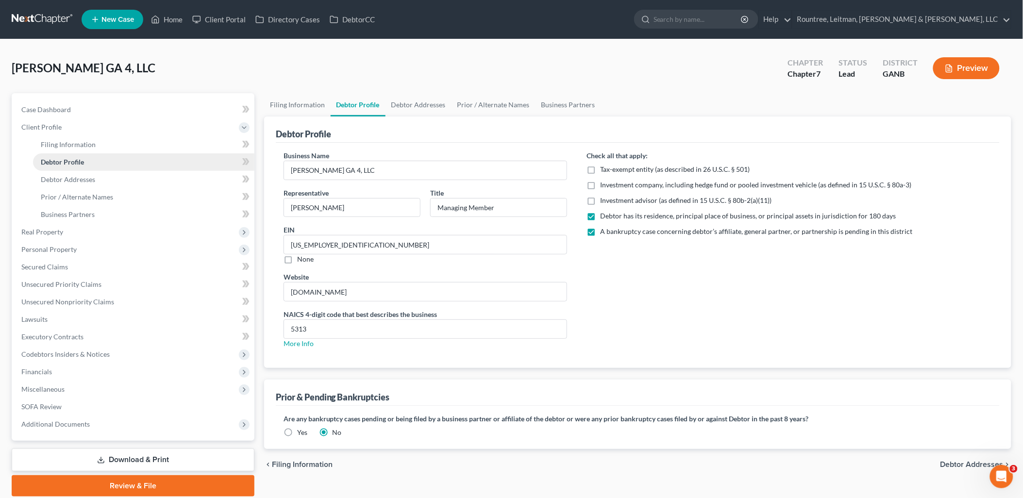
radio input "true"
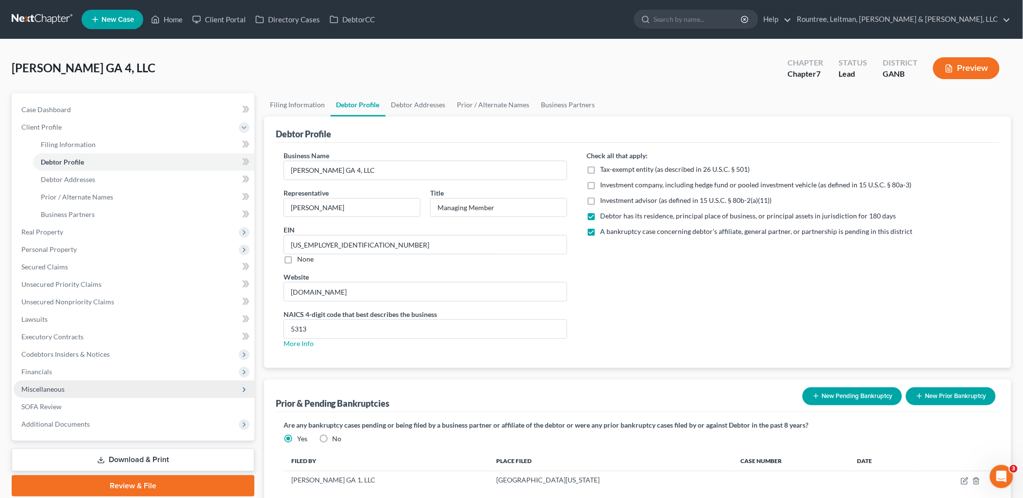
click at [71, 389] on span "Miscellaneous" at bounding box center [134, 389] width 241 height 17
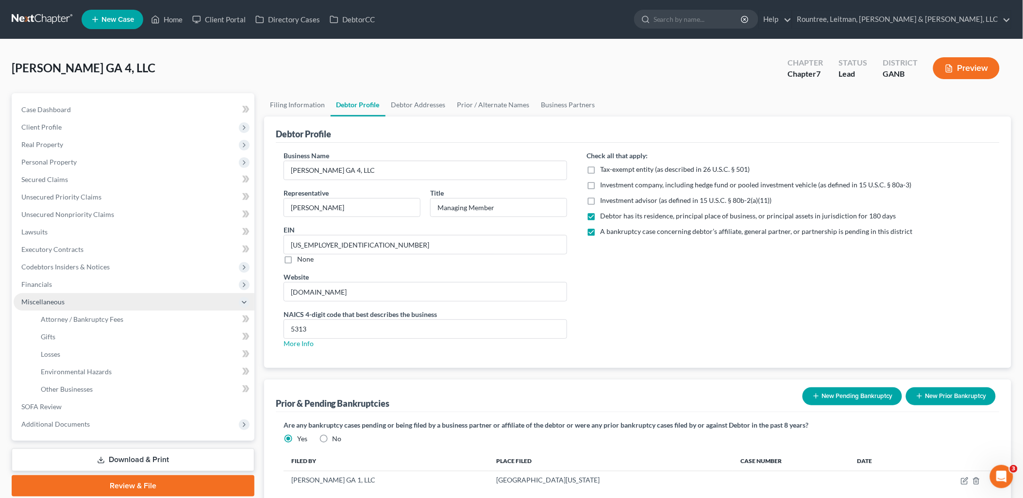
click at [99, 308] on span "Miscellaneous" at bounding box center [134, 301] width 241 height 17
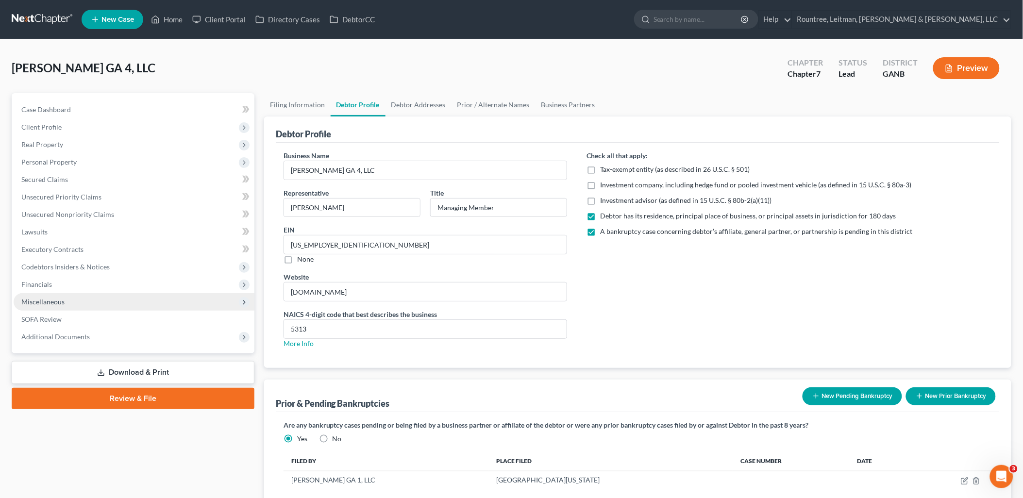
click at [99, 305] on span "Miscellaneous" at bounding box center [134, 301] width 241 height 17
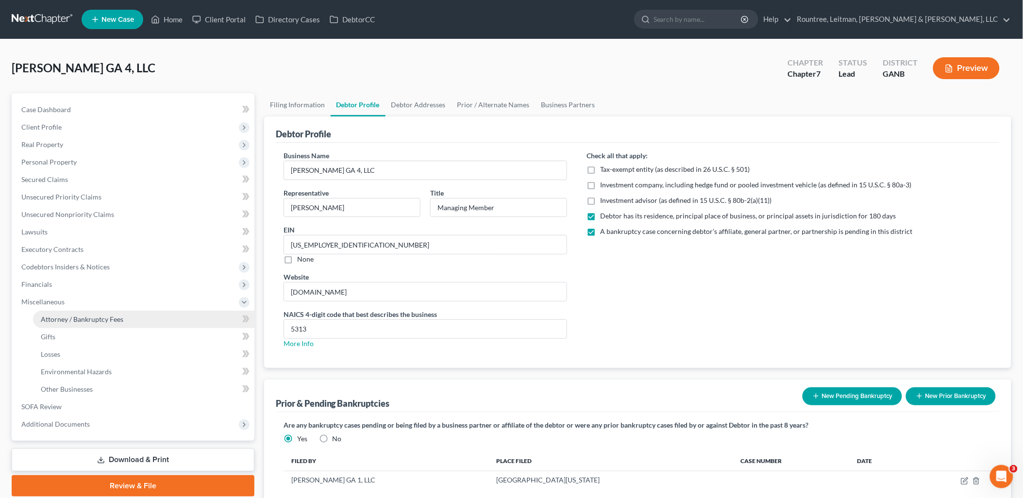
click at [100, 318] on span "Attorney / Bankruptcy Fees" at bounding box center [82, 319] width 83 height 8
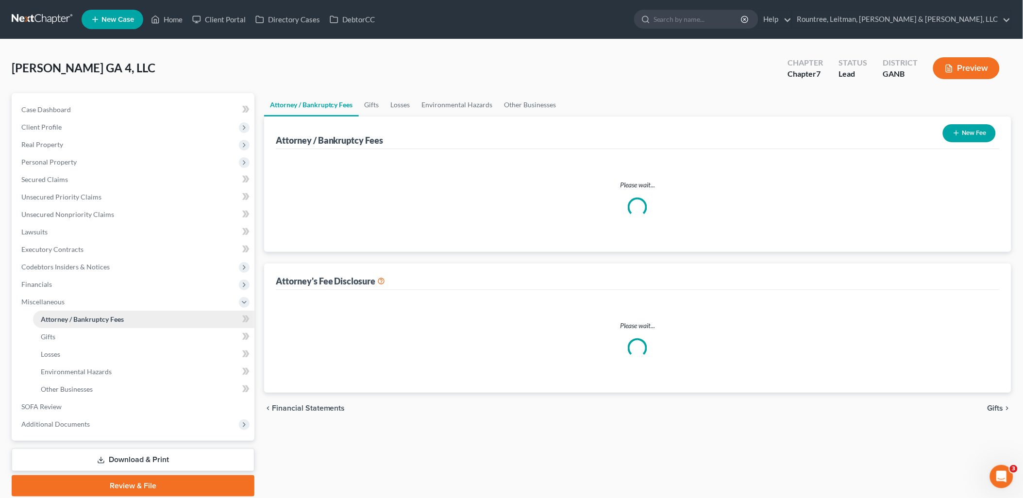
select select "4"
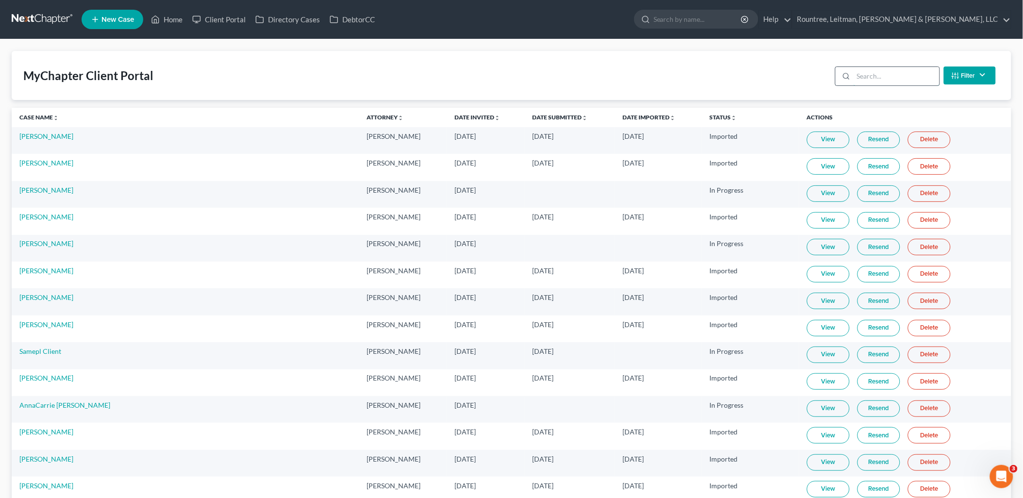
click at [892, 79] on input "search" at bounding box center [897, 76] width 86 height 18
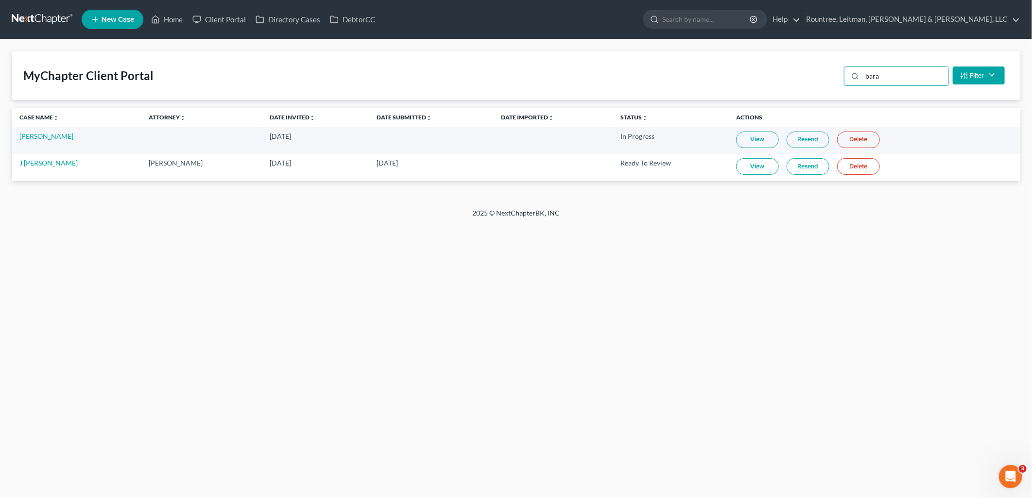
type input "bara"
click at [749, 158] on link "View" at bounding box center [757, 166] width 43 height 17
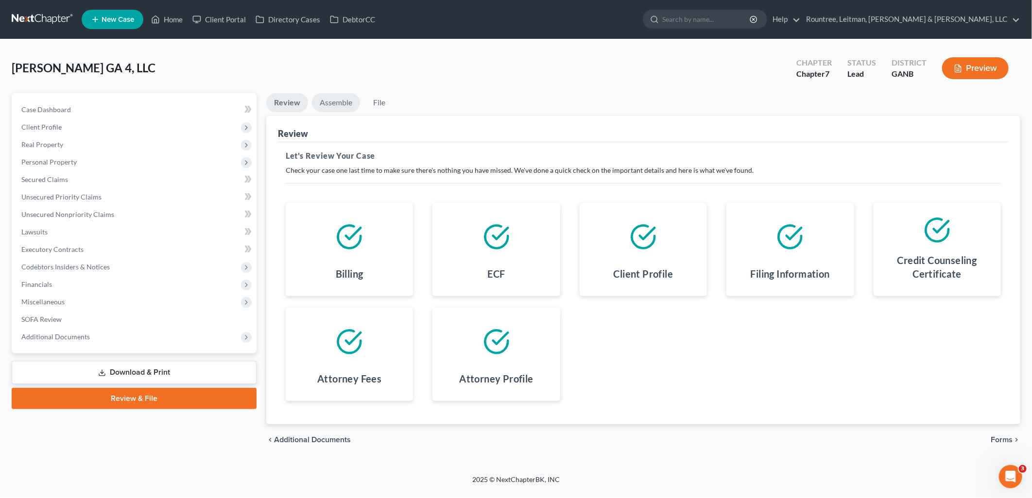
click at [343, 104] on link "Assemble" at bounding box center [336, 102] width 48 height 19
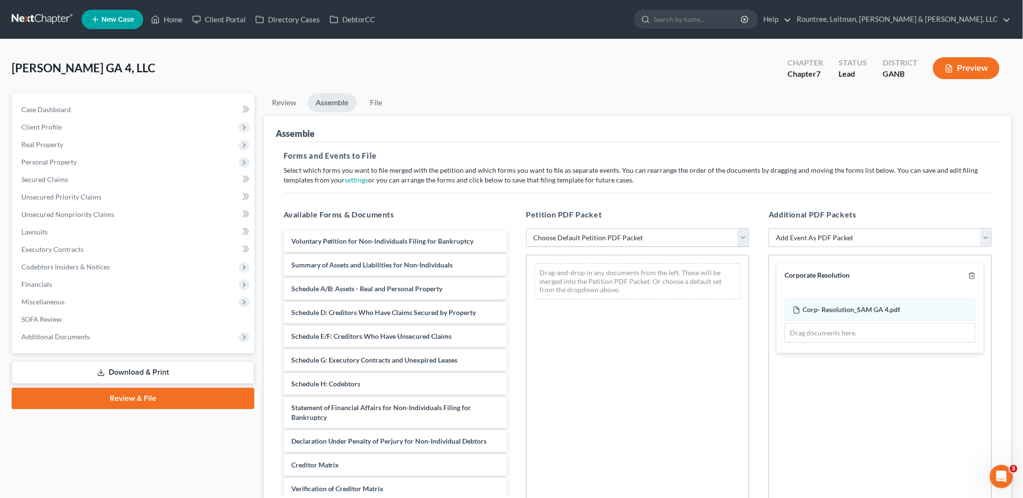
click at [669, 241] on select "Choose Default Petition PDF Packet Complete Bankruptcy Petition (all forms and …" at bounding box center [638, 237] width 223 height 19
select select "2"
click at [527, 228] on select "Choose Default Petition PDF Packet Complete Bankruptcy Petition (all forms and …" at bounding box center [638, 237] width 223 height 19
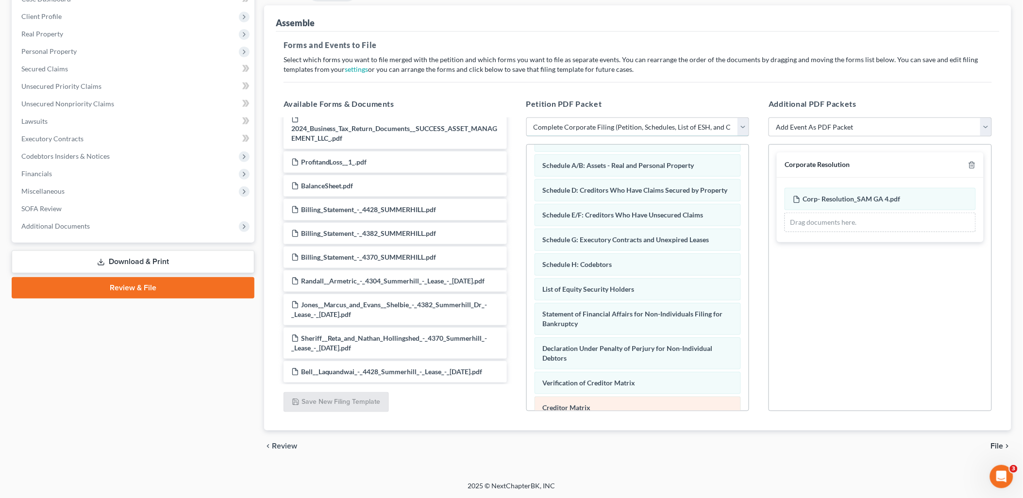
scroll to position [138, 0]
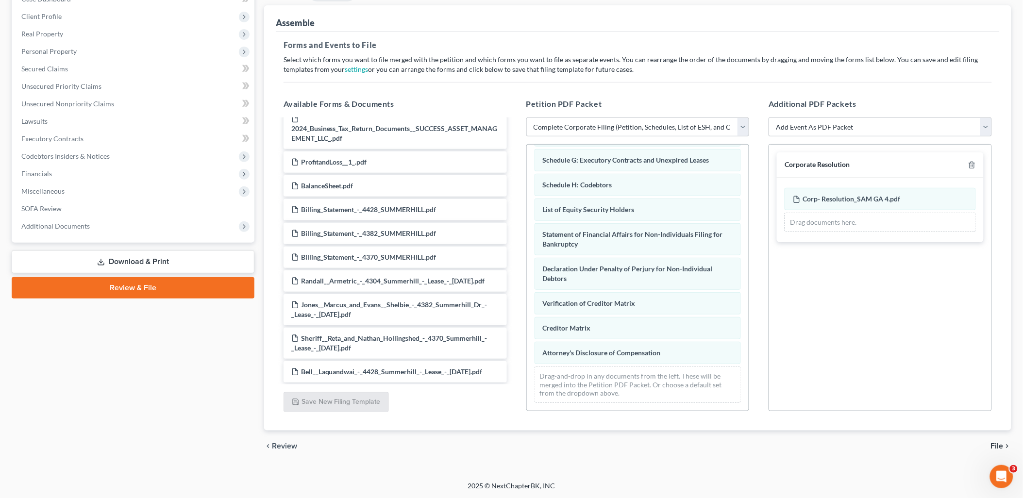
click at [994, 442] on span "File" at bounding box center [997, 446] width 13 height 8
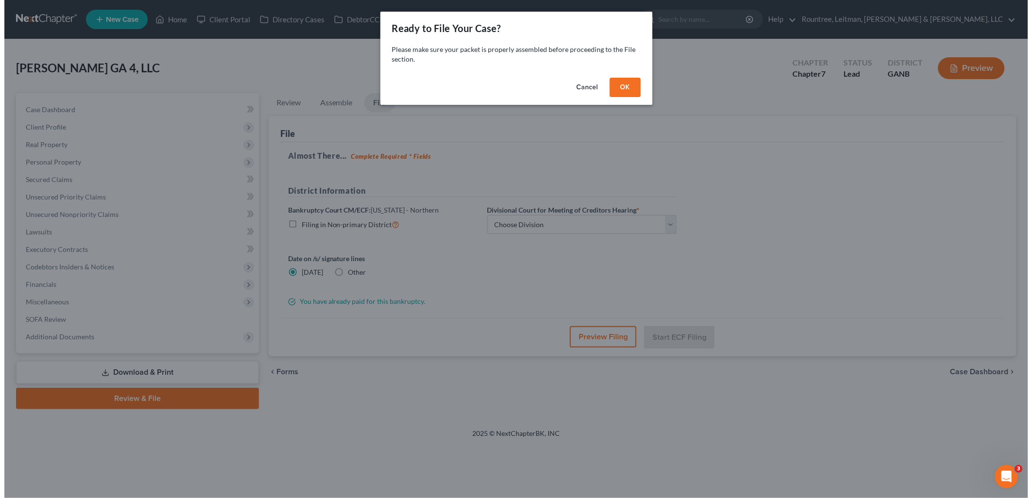
scroll to position [0, 0]
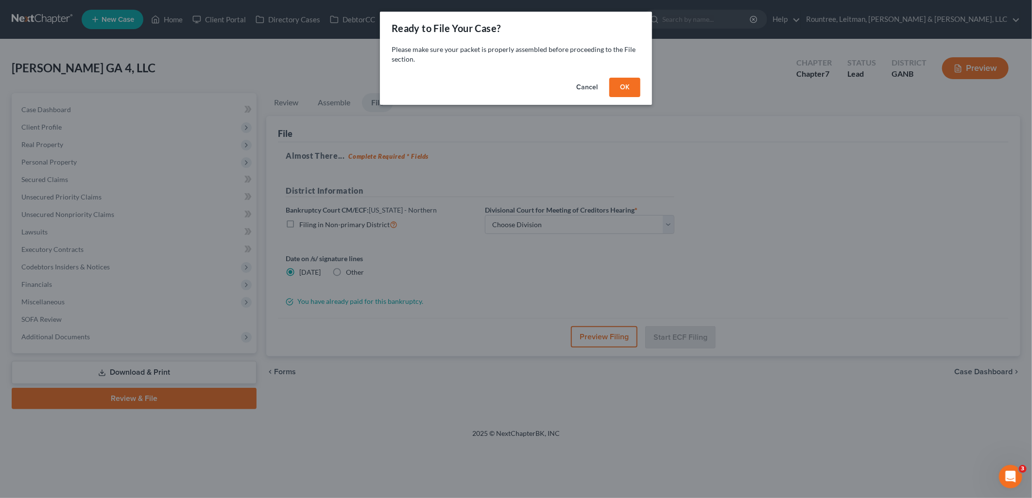
click at [629, 83] on button "OK" at bounding box center [624, 87] width 31 height 19
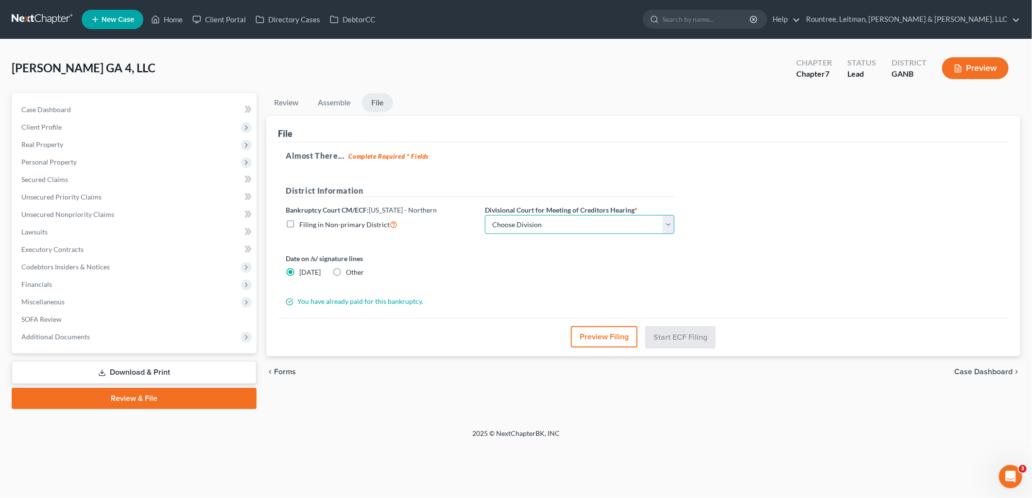
click at [510, 221] on select "Choose Division [GEOGRAPHIC_DATA] [GEOGRAPHIC_DATA] [GEOGRAPHIC_DATA] [GEOGRAPH…" at bounding box center [579, 224] width 189 height 19
select select "0"
click at [485, 215] on select "Choose Division [GEOGRAPHIC_DATA] [GEOGRAPHIC_DATA] [GEOGRAPHIC_DATA] [GEOGRAPH…" at bounding box center [579, 224] width 189 height 19
click at [588, 338] on button "Preview Filing" at bounding box center [604, 336] width 67 height 21
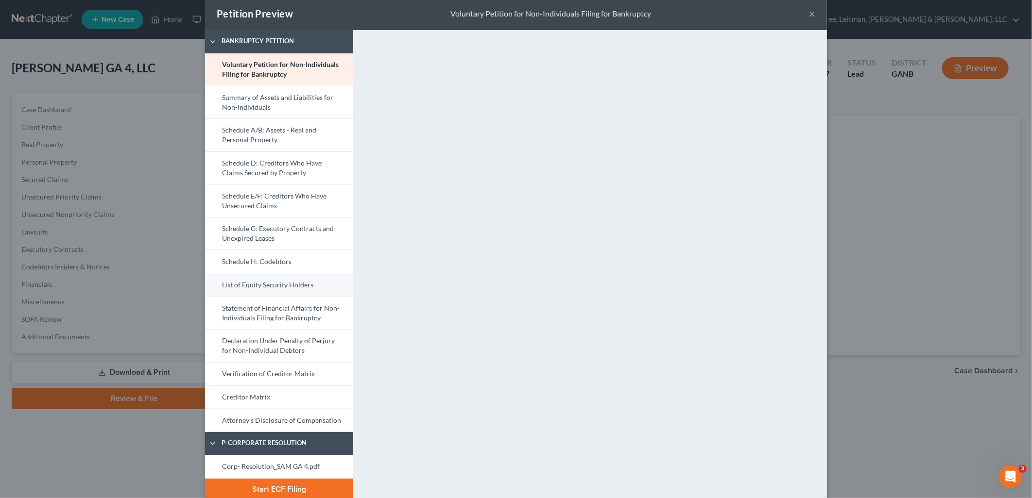
scroll to position [27, 0]
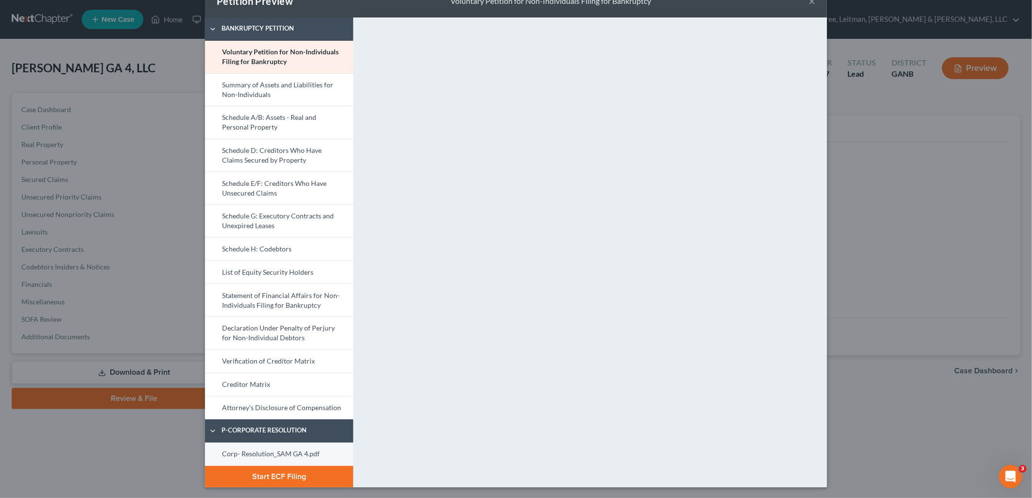
click at [305, 447] on link "Corp- Resolution_SAM GA 4.pdf" at bounding box center [279, 454] width 148 height 23
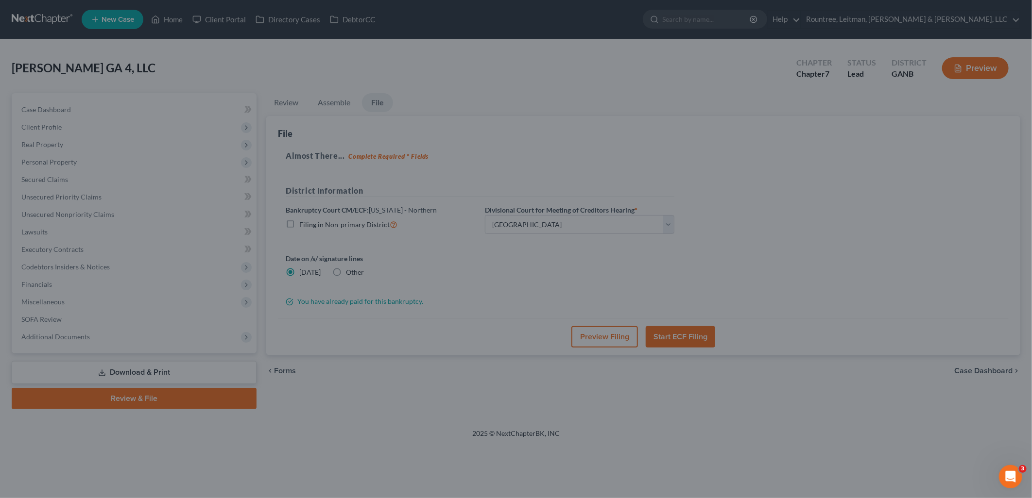
click at [870, 170] on div "Petition Preview Corp- Resolution_SAM GA 4.pdf × Bankruptcy Petition Voluntary …" at bounding box center [516, 249] width 1032 height 498
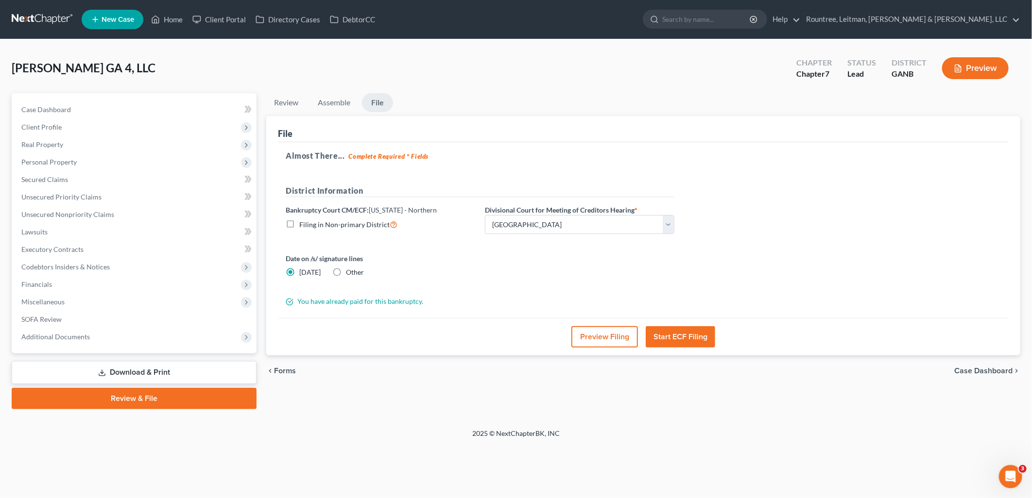
drag, startPoint x: 690, startPoint y: 333, endPoint x: 1552, endPoint y: 309, distance: 862.0
click at [1031, 309] on html "Home New Case Client Portal Directory Cases DebtorCC Rountree, Leitman, [PERSON…" at bounding box center [516, 249] width 1032 height 498
click at [692, 338] on button "Start ECF Filing" at bounding box center [680, 336] width 69 height 21
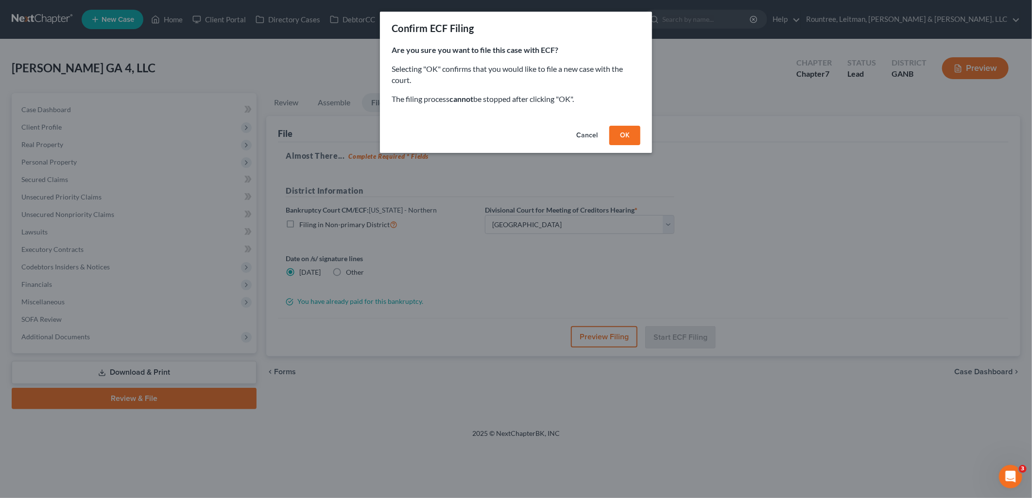
click at [624, 135] on button "OK" at bounding box center [624, 135] width 31 height 19
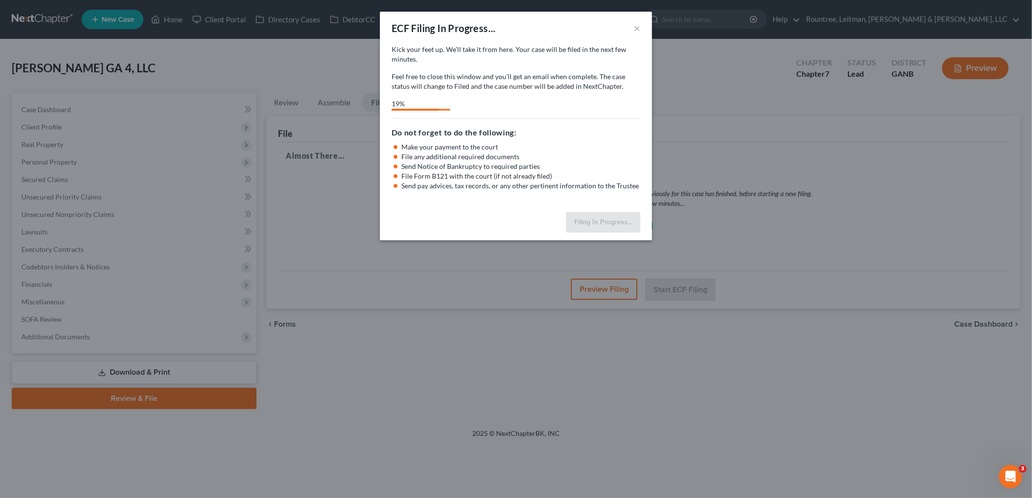
select select "0"
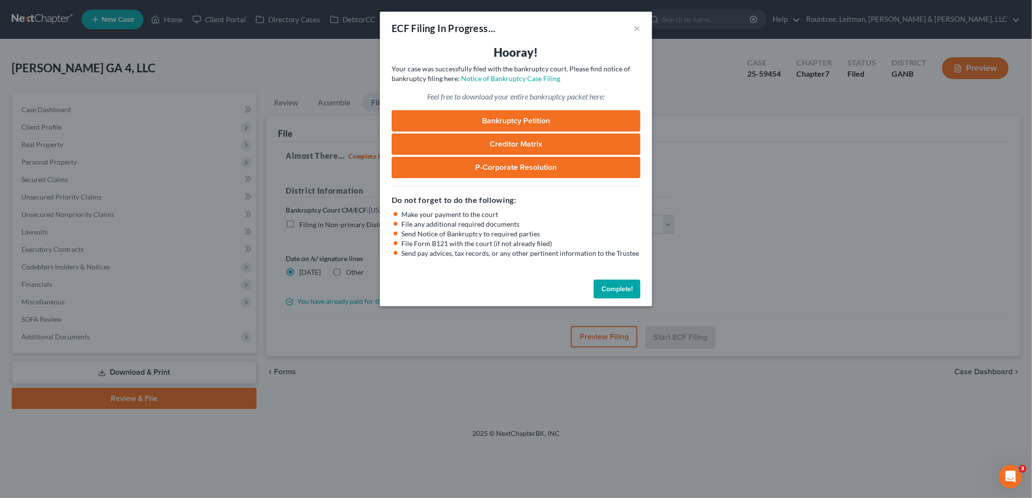
click at [624, 290] on button "Complete!" at bounding box center [617, 289] width 47 height 19
